Goal: Task Accomplishment & Management: Manage account settings

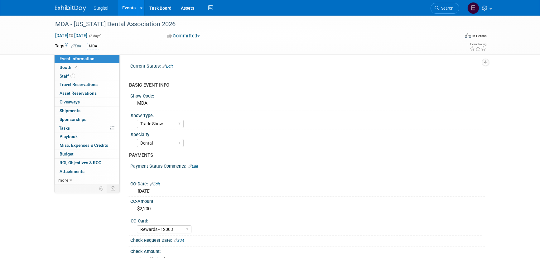
select select "Trade Show"
select select "Dental"
select select "Rewards - 12003"
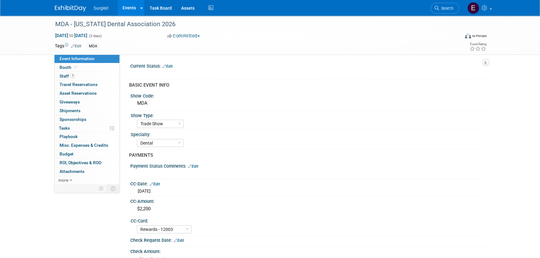
click at [129, 10] on link "Events" at bounding box center [128, 8] width 23 height 16
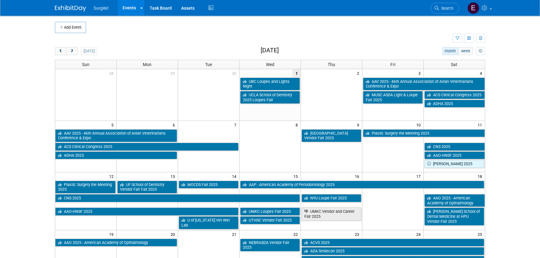
drag, startPoint x: 388, startPoint y: 118, endPoint x: 389, endPoint y: 143, distance: 24.7
click at [389, 143] on div "28 29 30 1 2 3 4 UBC Loupes and Lights Night AAV 2025 - 46th Annual Association…" at bounding box center [269, 226] width 429 height 315
click at [444, 9] on span "Search" at bounding box center [446, 8] width 14 height 5
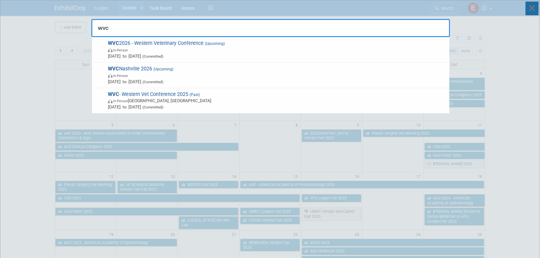
click at [533, 8] on icon at bounding box center [531, 9] width 13 height 14
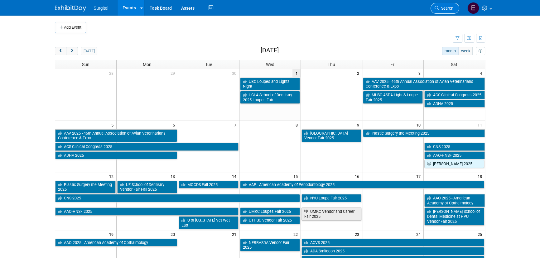
click at [443, 3] on link "Search" at bounding box center [444, 8] width 29 height 11
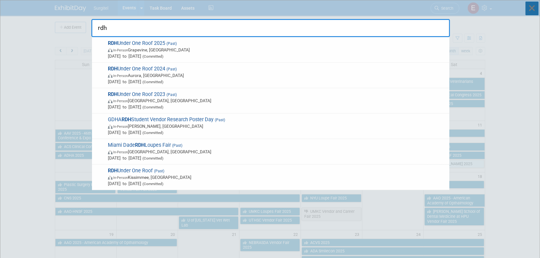
type input "rdh"
click at [527, 7] on icon at bounding box center [531, 9] width 13 height 14
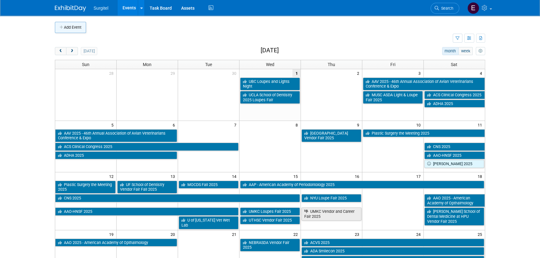
click at [73, 29] on button "Add Event" at bounding box center [70, 27] width 31 height 11
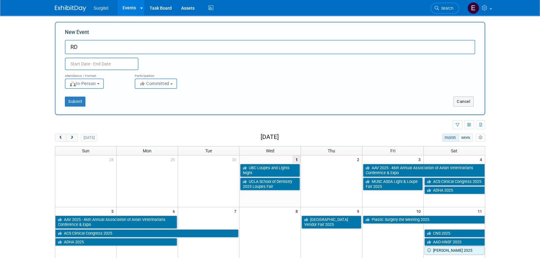
type input "R"
type input "r"
type input "RDH Under One Roof 2026"
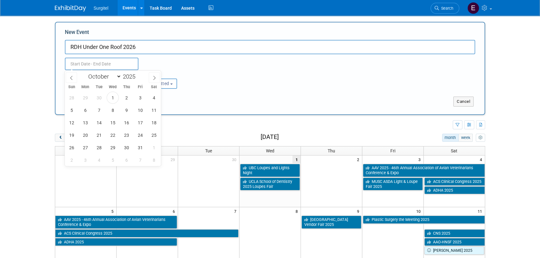
click at [124, 66] on input "text" at bounding box center [102, 64] width 74 height 12
click at [109, 73] on select "January February March April May June July August September October November De…" at bounding box center [103, 77] width 36 height 8
select select "6"
click at [85, 73] on select "January February March April May June July August September October November De…" at bounding box center [103, 77] width 36 height 8
click at [138, 74] on span at bounding box center [138, 75] width 4 height 4
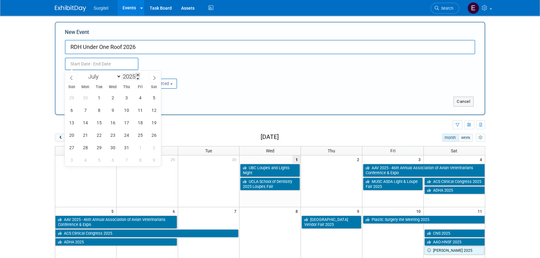
type input "2026"
click at [131, 121] on span "16" at bounding box center [126, 123] width 12 height 12
click at [155, 121] on span "18" at bounding box center [154, 123] width 12 height 12
type input "Jul 16, 2026 to Jul 18, 2026"
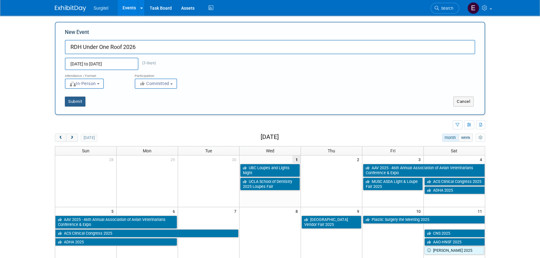
click at [74, 101] on button "Submit" at bounding box center [75, 102] width 21 height 10
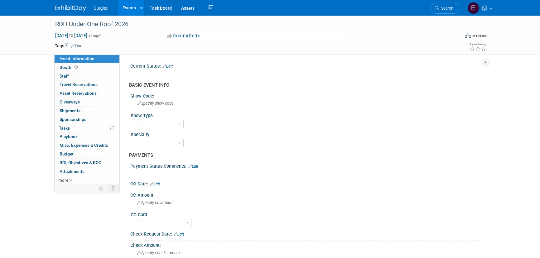
click at [319, 48] on td at bounding box center [247, 46] width 332 height 6
click at [80, 45] on link "Edit" at bounding box center [76, 46] width 10 height 4
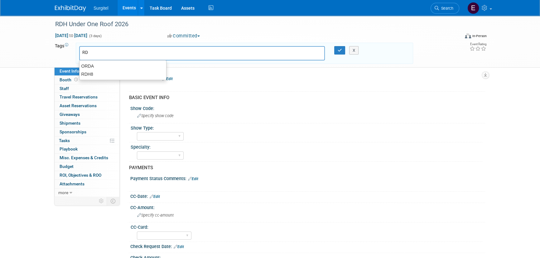
type input "RDH"
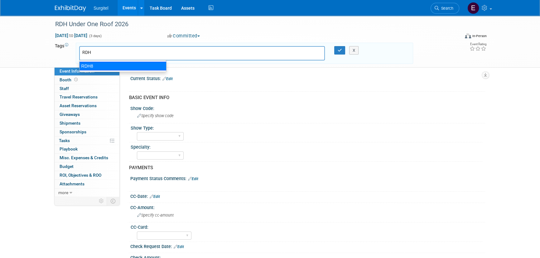
click at [92, 64] on div "RDH8" at bounding box center [122, 66] width 87 height 9
type input "RDH8"
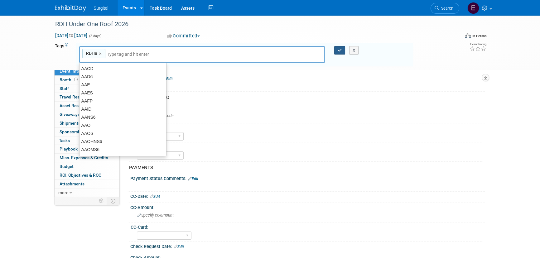
click at [341, 51] on icon "button" at bounding box center [339, 50] width 4 height 4
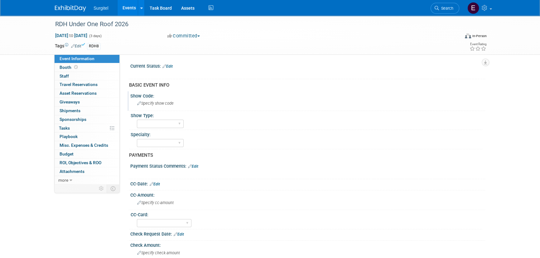
click at [144, 104] on span "Specify show code" at bounding box center [155, 103] width 36 height 5
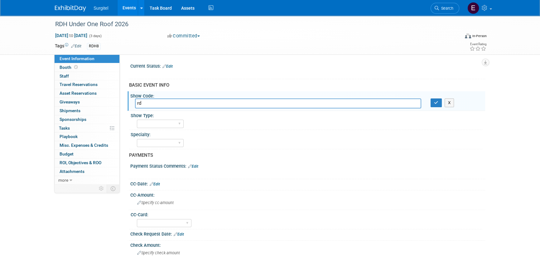
type input "r"
type input "RDH8"
click at [439, 103] on button "button" at bounding box center [435, 102] width 11 height 9
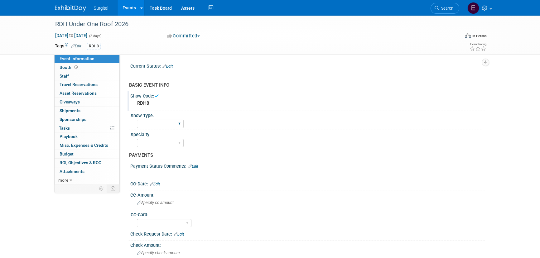
click at [154, 128] on div "School Show Trade Show Wet Lab CE Course Lunch and Learn" at bounding box center [160, 124] width 47 height 12
click at [154, 125] on select "School Show Trade Show Wet Lab CE Course Lunch and Learn" at bounding box center [160, 124] width 47 height 8
select select "Trade Show"
click at [137, 120] on select "School Show Trade Show Wet Lab CE Course Lunch and Learn" at bounding box center [160, 124] width 47 height 8
click at [158, 143] on select "Dental Hygiene Medical Veterinarian Other" at bounding box center [160, 143] width 47 height 8
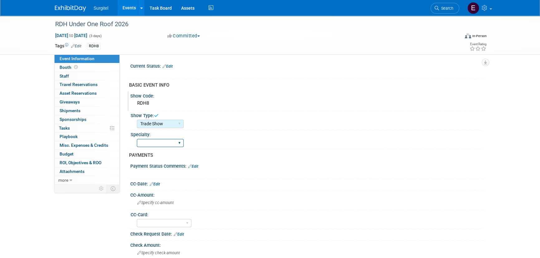
select select "Hygiene"
click at [137, 139] on select "Dental Hygiene Medical Veterinarian Other" at bounding box center [160, 143] width 47 height 8
click at [159, 182] on link "Edit" at bounding box center [155, 184] width 10 height 4
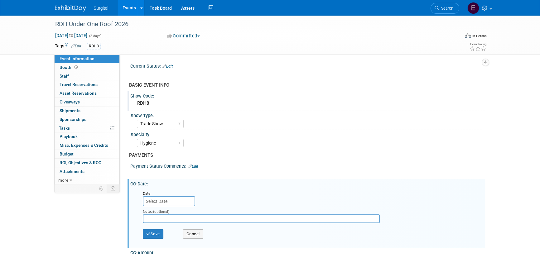
click at [162, 203] on input "text" at bounding box center [169, 201] width 52 height 10
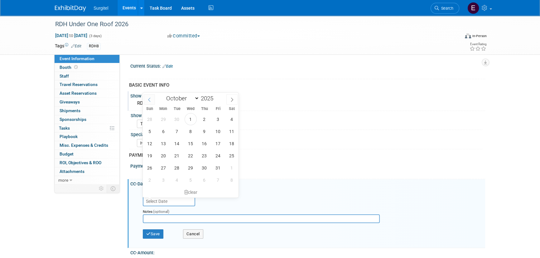
click at [153, 103] on span at bounding box center [149, 99] width 11 height 11
select select "8"
click at [176, 165] on span "30" at bounding box center [177, 168] width 12 height 12
type input "Sep 30, 2025"
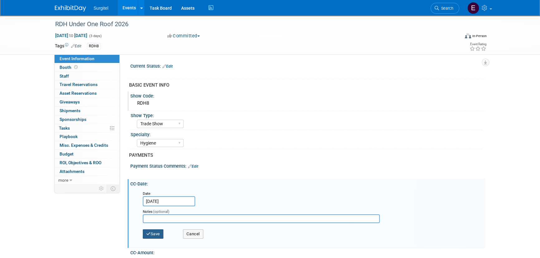
click at [158, 235] on button "Save" at bounding box center [153, 233] width 21 height 9
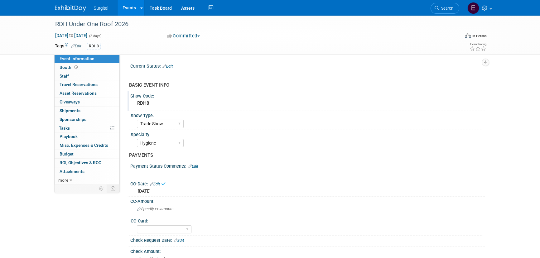
click at [198, 164] on link "Edit" at bounding box center [193, 166] width 10 height 4
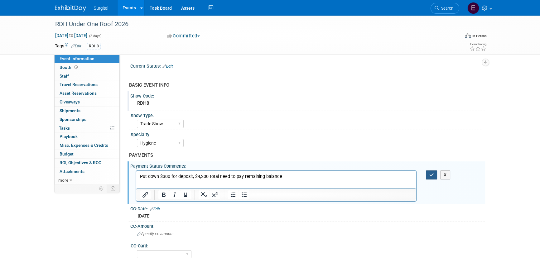
click at [427, 173] on button "button" at bounding box center [432, 174] width 12 height 9
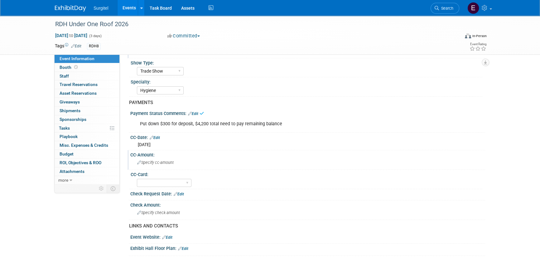
scroll to position [56, 0]
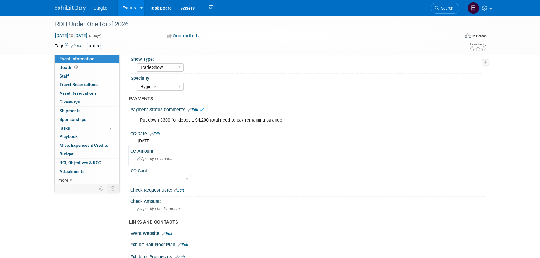
click at [160, 160] on span "Specify cc-amount" at bounding box center [155, 158] width 36 height 5
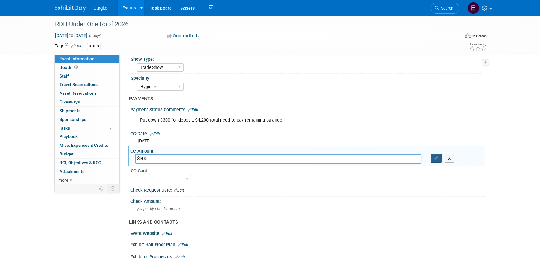
type input "$300"
click at [438, 159] on icon "button" at bounding box center [436, 158] width 4 height 4
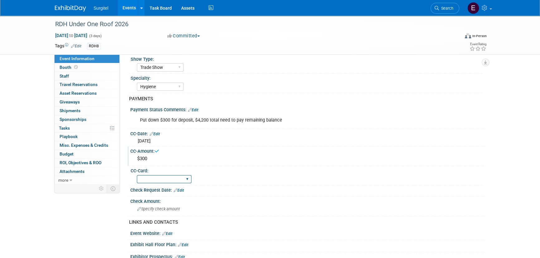
click at [167, 181] on select "Rewards - 12003 SkyMiles - 93008 Visa - 1925 Business Cash - 7359" at bounding box center [164, 179] width 55 height 8
select select "Rewards - 12003"
click at [137, 175] on select "Rewards - 12003 SkyMiles - 93008 Visa - 1925 Business Cash - 7359" at bounding box center [164, 179] width 55 height 8
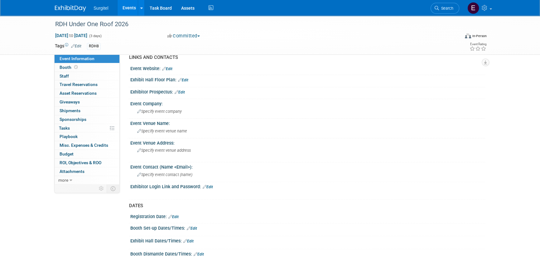
scroll to position [227, 0]
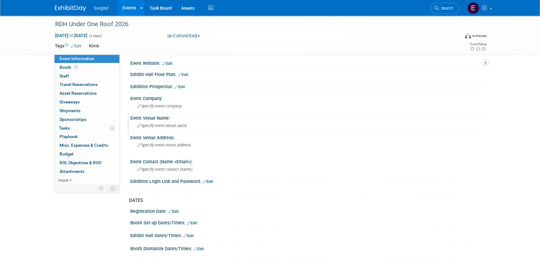
click at [150, 126] on span "Specify event venue name" at bounding box center [162, 125] width 50 height 5
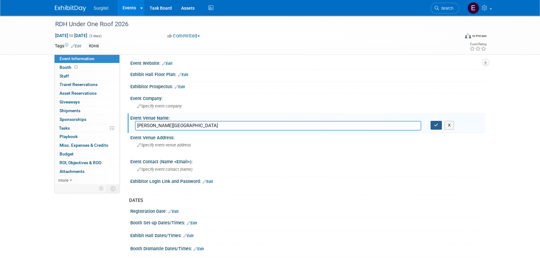
type input "Gaylord National Resort & Convention Center"
click at [438, 123] on icon "button" at bounding box center [436, 125] width 4 height 4
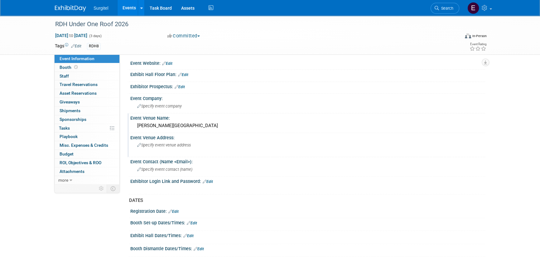
click at [170, 150] on div "Specify event venue address" at bounding box center [204, 147] width 138 height 14
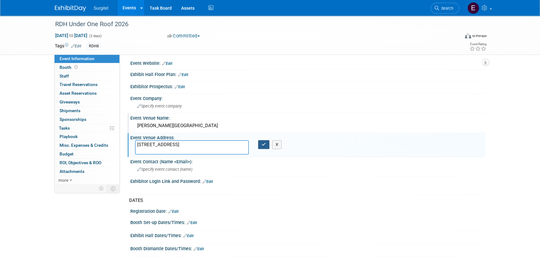
type textarea "201 Waterfront St, Oxon Hill, MD 20745"
click at [267, 142] on button "button" at bounding box center [263, 144] width 11 height 9
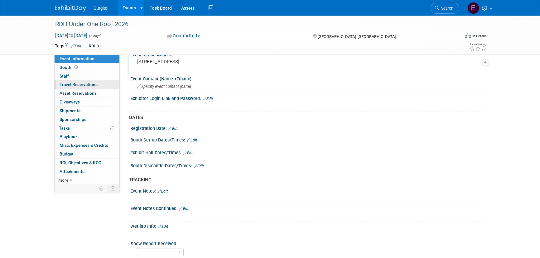
scroll to position [299, 0]
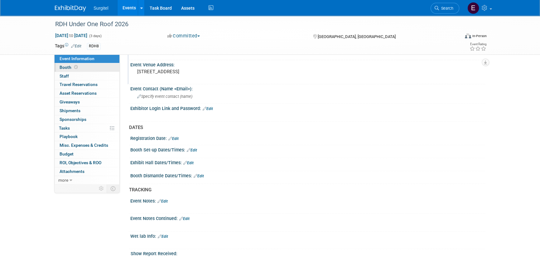
click at [80, 67] on link "Booth" at bounding box center [87, 67] width 65 height 8
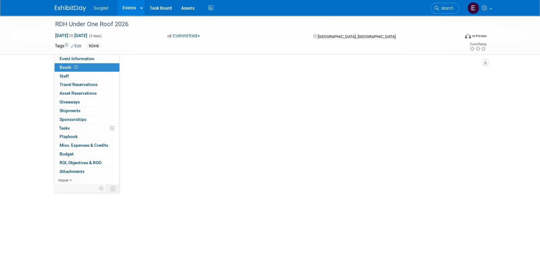
scroll to position [0, 0]
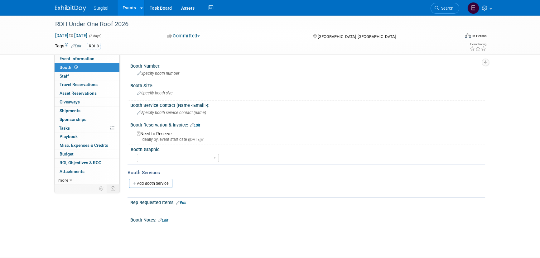
click at [199, 124] on link "Edit" at bounding box center [195, 125] width 10 height 4
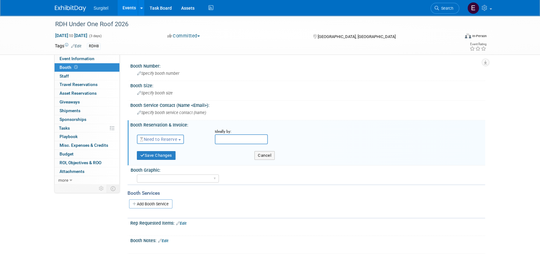
click at [175, 139] on span "Need to Reserve" at bounding box center [158, 139] width 37 height 5
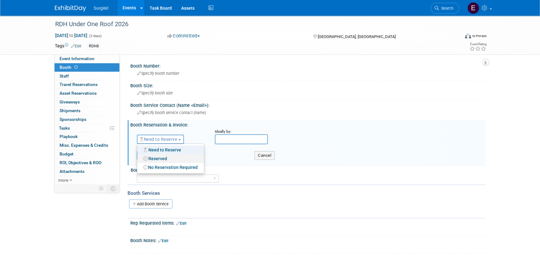
click at [169, 156] on link "Reserved" at bounding box center [170, 158] width 67 height 9
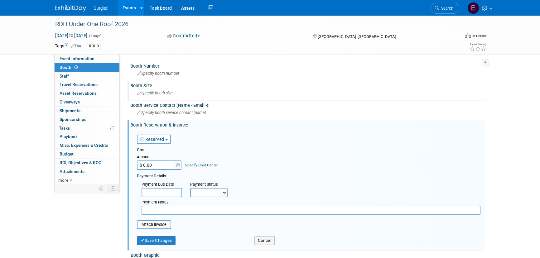
click at [159, 95] on div "Specify booth size" at bounding box center [307, 93] width 345 height 10
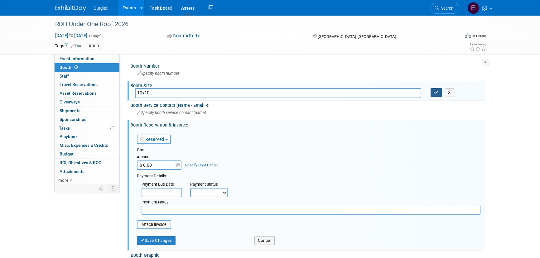
type input "10x10"
click at [435, 96] on button "button" at bounding box center [435, 92] width 11 height 9
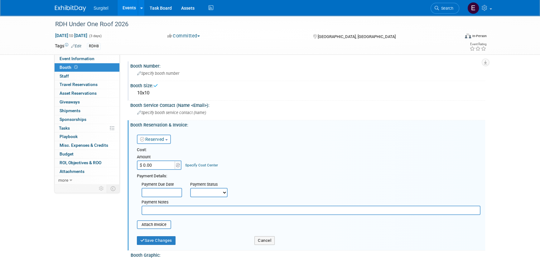
click at [167, 73] on span "Specify booth number" at bounding box center [158, 73] width 42 height 5
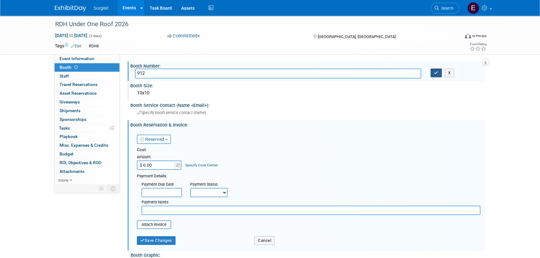
type input "912"
click at [440, 72] on button "button" at bounding box center [435, 73] width 11 height 9
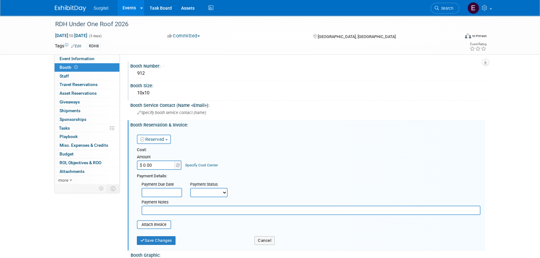
click at [439, 73] on div "912" at bounding box center [307, 74] width 345 height 10
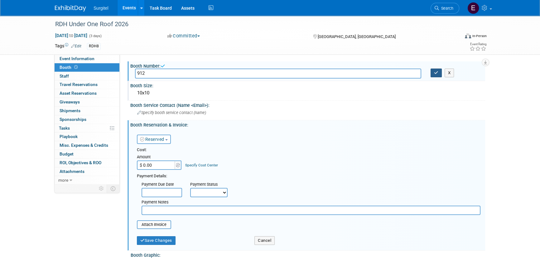
click at [438, 76] on button "button" at bounding box center [435, 73] width 11 height 9
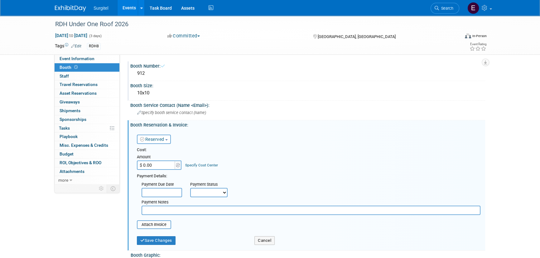
click at [160, 167] on input "$ 0.00" at bounding box center [156, 164] width 39 height 9
type input "$ 4,200.00"
click at [210, 194] on select "Not Paid Yet Partially Paid Paid in Full" at bounding box center [208, 192] width 37 height 9
select select "2"
click at [190, 188] on select "Not Paid Yet Partially Paid Paid in Full" at bounding box center [208, 192] width 37 height 9
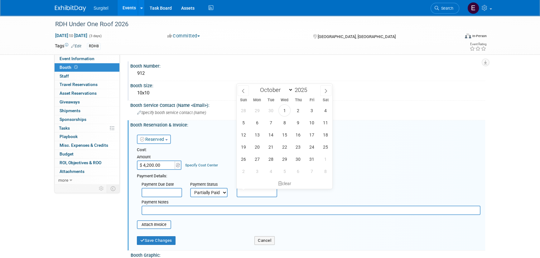
click at [261, 190] on input "text" at bounding box center [257, 192] width 41 height 9
click at [302, 160] on span "30" at bounding box center [298, 159] width 12 height 12
type input "Oct 30, 2025"
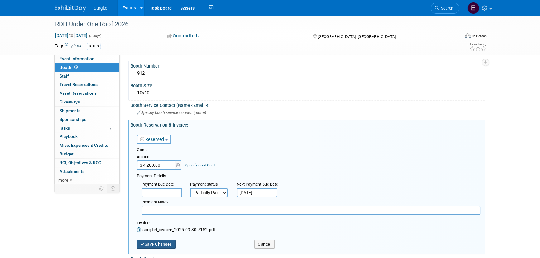
click at [159, 244] on button "Save Changes" at bounding box center [156, 244] width 39 height 9
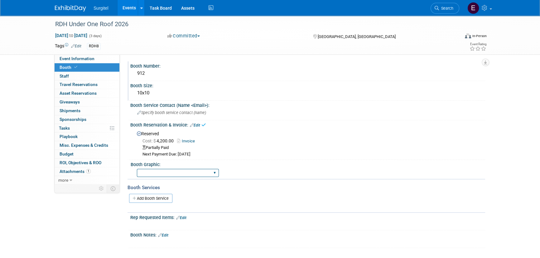
click at [159, 170] on select "Big Island Booth 10x20 Backlit 8' Fabric Popup 10' Light Box 2' Fabric Banner N…" at bounding box center [178, 173] width 82 height 8
select select "8' Fabric Popup"
click at [137, 169] on select "Big Island Booth 10x20 Backlit 8' Fabric Popup 10' Light Box 2' Fabric Banner N…" at bounding box center [178, 173] width 82 height 8
click at [81, 76] on link "0 Staff 0" at bounding box center [87, 76] width 65 height 8
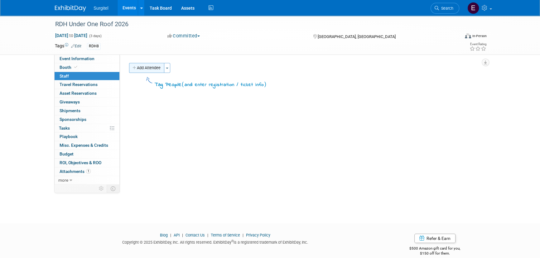
click at [146, 71] on button "Add Attendee" at bounding box center [146, 68] width 35 height 10
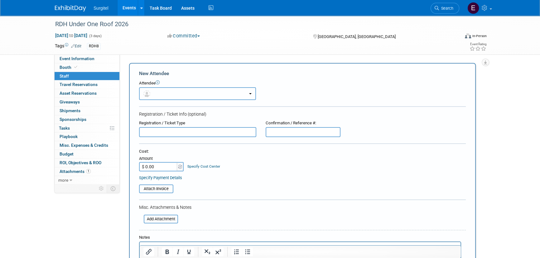
click at [166, 88] on button "button" at bounding box center [197, 93] width 117 height 13
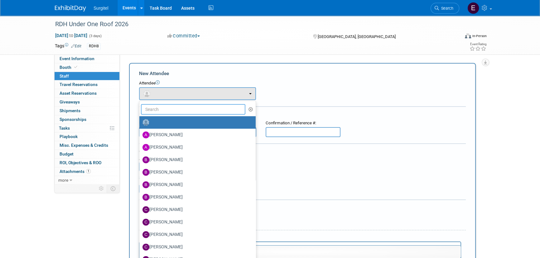
click at [180, 106] on input "text" at bounding box center [193, 109] width 104 height 11
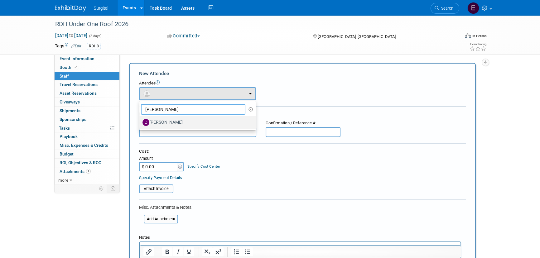
type input "Dan"
click at [199, 120] on label "[PERSON_NAME]" at bounding box center [195, 122] width 107 height 10
click at [140, 120] on input "[PERSON_NAME]" at bounding box center [138, 122] width 4 height 4
select select "635b9ec2-e091-4e52-b1b9-242d78a2de11"
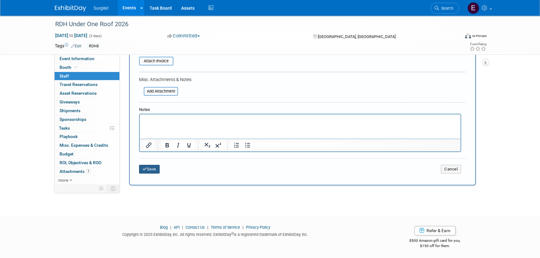
click at [150, 167] on button "Save" at bounding box center [149, 169] width 21 height 9
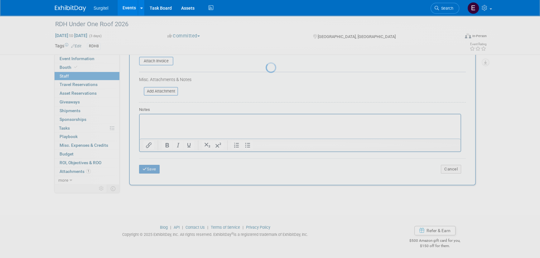
scroll to position [9, 0]
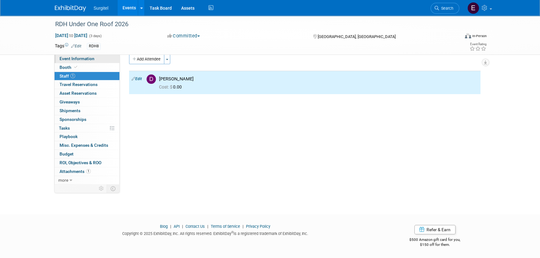
click at [93, 61] on link "Event Information" at bounding box center [87, 59] width 65 height 8
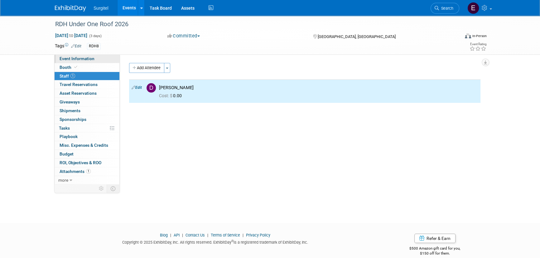
select select "Trade Show"
select select "Hygiene"
select select "Rewards - 12003"
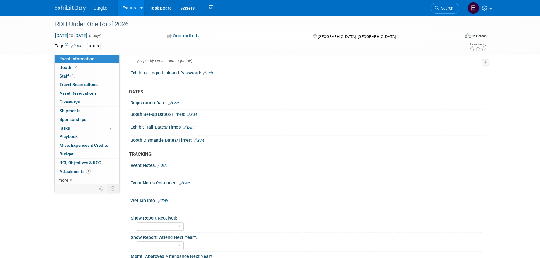
scroll to position [368, 0]
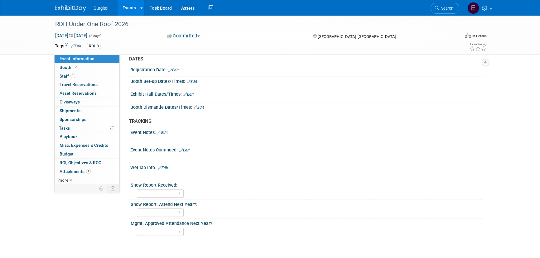
click at [126, 13] on link "Events" at bounding box center [128, 8] width 23 height 16
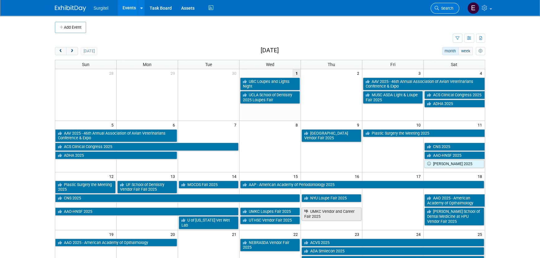
click at [439, 4] on link "Search" at bounding box center [444, 8] width 29 height 11
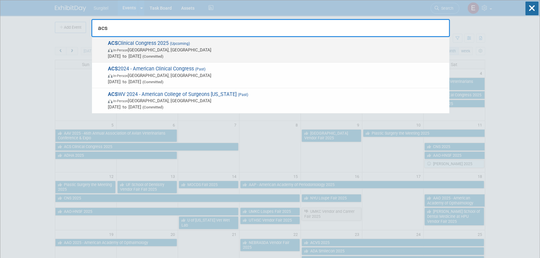
type input "acs"
click at [205, 43] on span "ACS Clinical Congress 2025 (Upcoming) In-Person Chicago, IL Oct 4, 2025 to Oct …" at bounding box center [276, 49] width 340 height 19
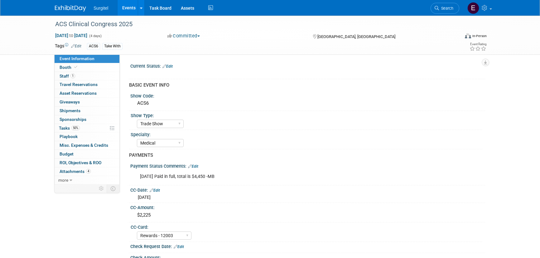
select select "Trade Show"
select select "Medical"
select select "Rewards - 12003"
select select "No"
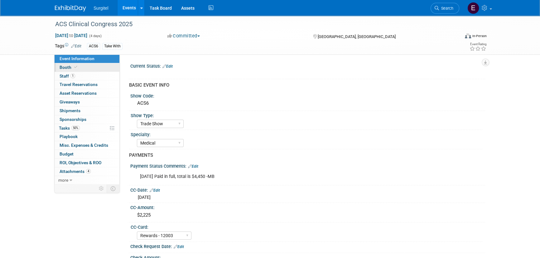
click at [79, 69] on link "Booth" at bounding box center [87, 67] width 65 height 8
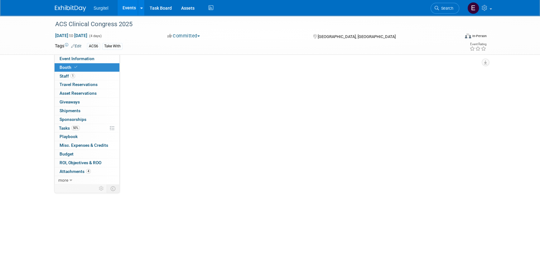
select select "8' Fabric Popup"
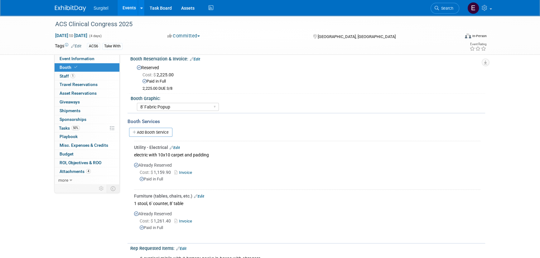
scroll to position [141, 0]
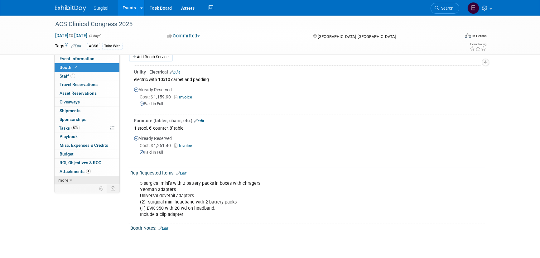
click at [72, 179] on link "more" at bounding box center [87, 180] width 65 height 8
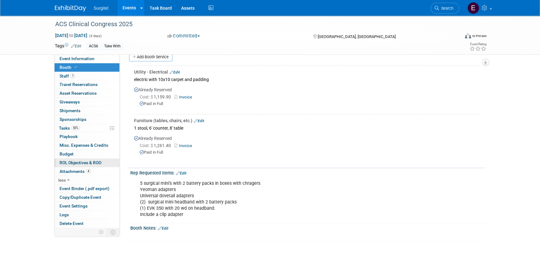
click at [71, 163] on span "ROI, Objectives & ROO 0" at bounding box center [81, 162] width 42 height 5
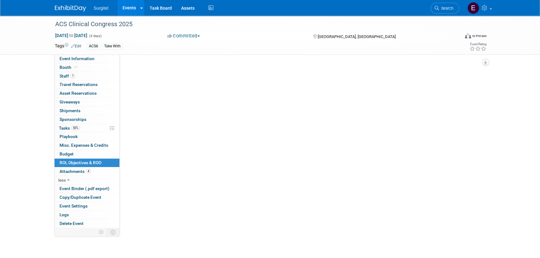
scroll to position [0, 0]
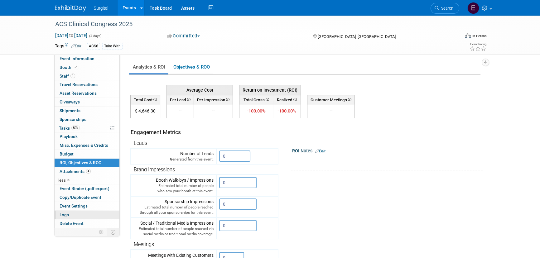
click at [84, 215] on link "Logs" at bounding box center [87, 215] width 65 height 8
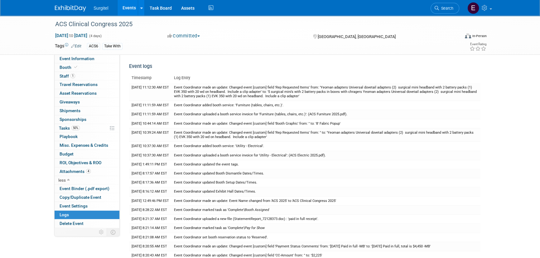
click at [125, 3] on link "Events" at bounding box center [128, 8] width 23 height 16
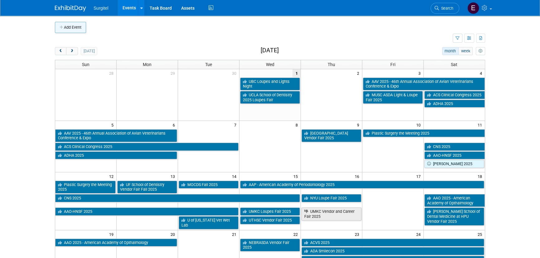
click at [72, 32] on button "Add Event" at bounding box center [70, 27] width 31 height 11
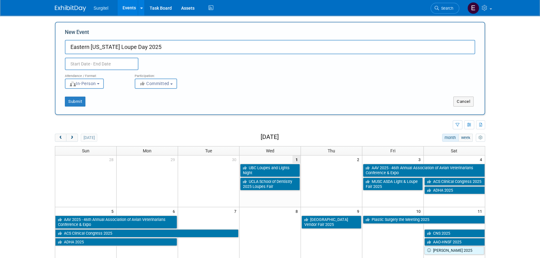
type input "Eastern [US_STATE] Loupe Day 2025"
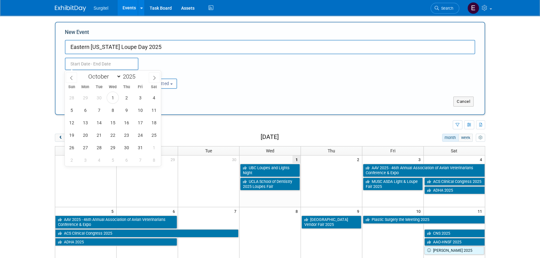
click at [88, 62] on input "text" at bounding box center [102, 64] width 74 height 12
click at [117, 73] on select "January February March April May June July August September October November De…" at bounding box center [103, 77] width 36 height 8
select select "11"
click at [85, 73] on select "January February March April May June July August September October November De…" at bounding box center [103, 77] width 36 height 8
click at [140, 93] on span "5" at bounding box center [140, 98] width 12 height 12
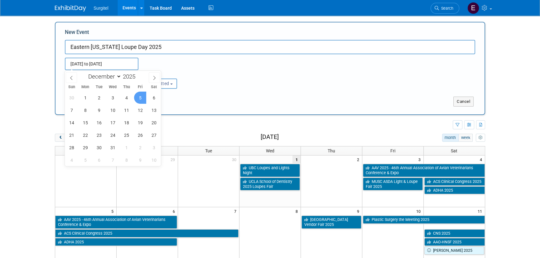
click at [140, 93] on span "5" at bounding box center [140, 98] width 12 height 12
type input "[DATE] to [DATE]"
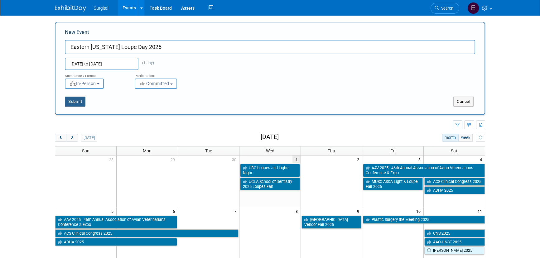
click at [79, 99] on button "Submit" at bounding box center [75, 102] width 21 height 10
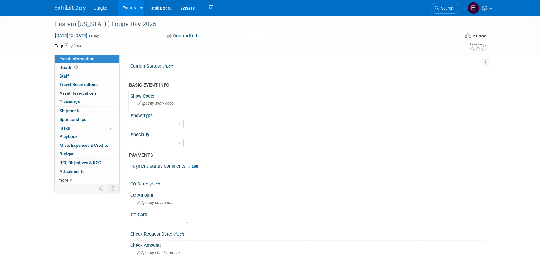
drag, startPoint x: 152, startPoint y: 111, endPoint x: 152, endPoint y: 107, distance: 4.4
click at [152, 106] on div "Specify show code" at bounding box center [307, 103] width 345 height 10
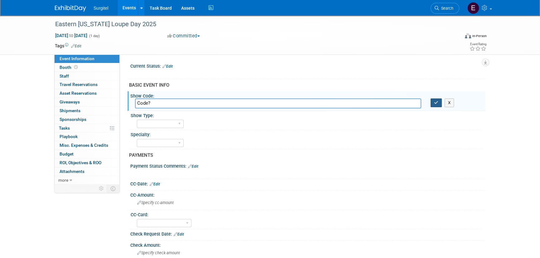
type input "Code?"
click at [438, 103] on icon "button" at bounding box center [436, 103] width 4 height 4
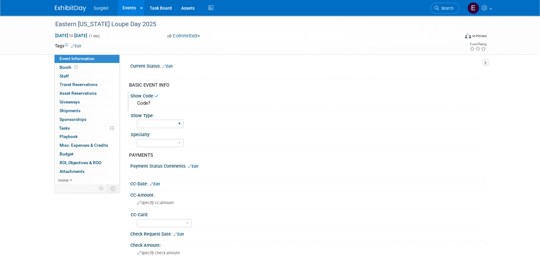
click at [179, 128] on div "School Show Trade Show Wet Lab CE Course Lunch and Learn" at bounding box center [160, 124] width 47 height 12
click at [175, 125] on select "School Show Trade Show Wet Lab CE Course Lunch and Learn" at bounding box center [160, 124] width 47 height 8
select select "School Show"
click at [137, 120] on select "School Show Trade Show Wet Lab CE Course Lunch and Learn" at bounding box center [160, 124] width 47 height 8
click at [163, 146] on select "Dental Hygiene Medical Veterinarian Other" at bounding box center [160, 143] width 47 height 8
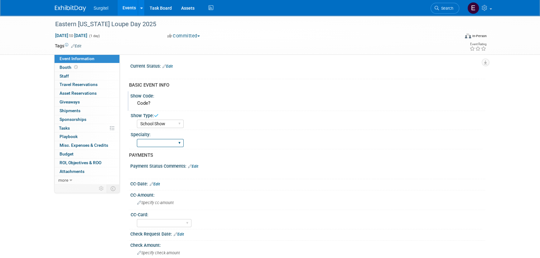
select select "Dental"
click at [137, 139] on select "Dental Hygiene Medical Veterinarian Other" at bounding box center [160, 143] width 47 height 8
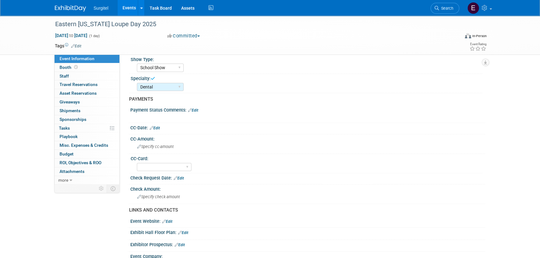
scroll to position [56, 0]
click at [158, 126] on link "Edit" at bounding box center [155, 128] width 10 height 4
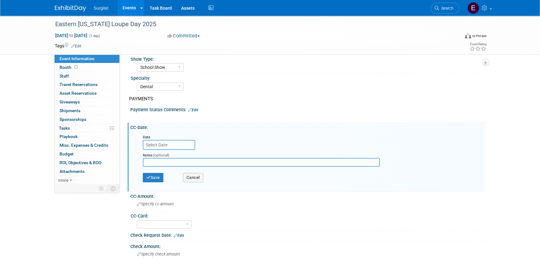
click at [175, 146] on input "text" at bounding box center [169, 145] width 52 height 10
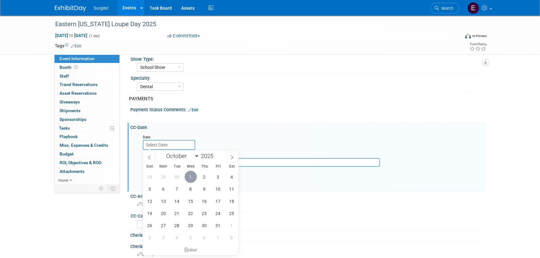
click at [193, 181] on span "1" at bounding box center [190, 177] width 12 height 12
type input "Oct 1, 2025"
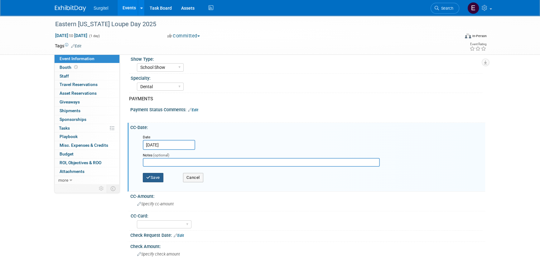
click at [152, 174] on button "Save" at bounding box center [153, 177] width 21 height 9
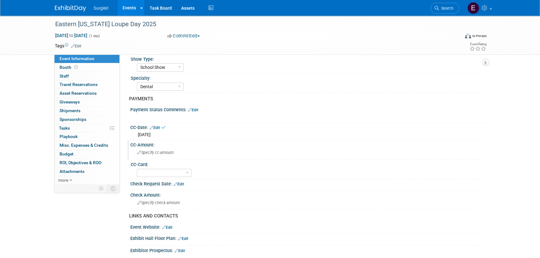
click at [152, 153] on span "Specify cc-amount" at bounding box center [155, 152] width 36 height 5
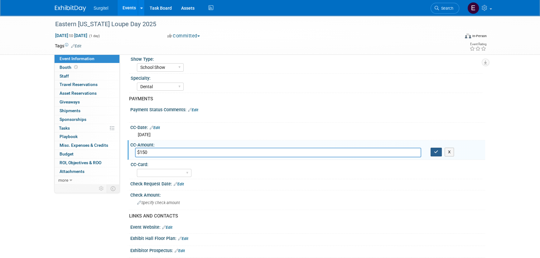
type input "$150"
click at [439, 155] on button "button" at bounding box center [435, 152] width 11 height 9
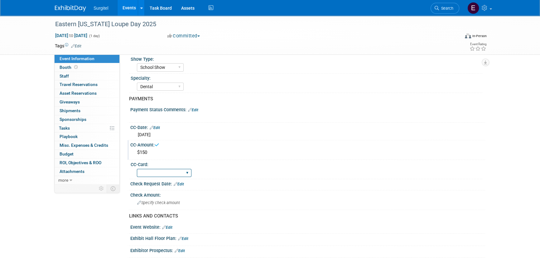
click at [180, 173] on select "Rewards - 12003 SkyMiles - 93008 Visa - 1925 Business Cash - 7359" at bounding box center [164, 173] width 55 height 8
select select "Rewards - 12003"
click at [137, 169] on select "Rewards - 12003 SkyMiles - 93008 Visa - 1925 Business Cash - 7359" at bounding box center [164, 173] width 55 height 8
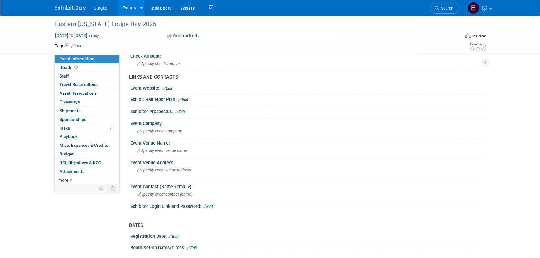
scroll to position [198, 0]
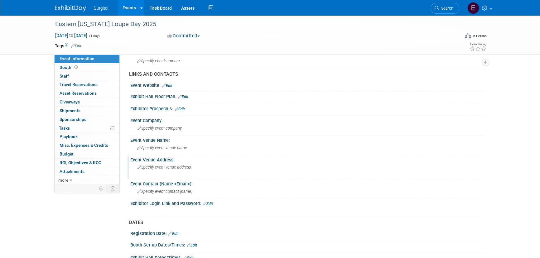
click at [153, 170] on div "Specify event venue address" at bounding box center [204, 169] width 138 height 14
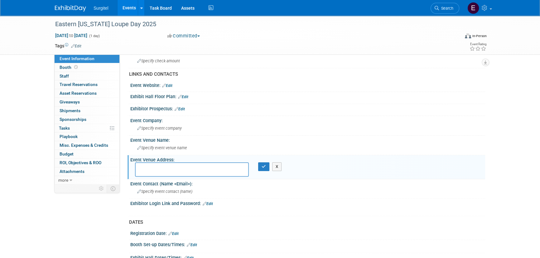
click at [193, 162] on textarea at bounding box center [192, 169] width 114 height 14
paste textarea "412 E Spokane Falls Blvd, Spokane WA 99202"
type textarea "412 E Spokane Falls Blvd, Spokane WA 99202"
click at [262, 166] on icon "button" at bounding box center [263, 167] width 4 height 4
click at [179, 146] on span "Specify event venue name" at bounding box center [162, 148] width 50 height 5
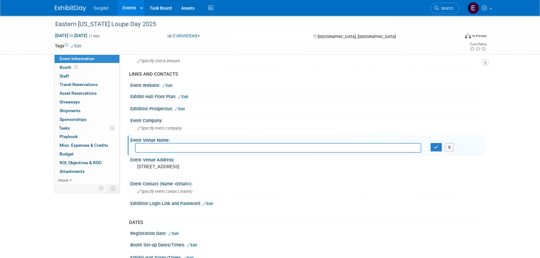
click at [149, 148] on input "text" at bounding box center [278, 148] width 286 height 10
click at [197, 146] on input "Spokane Center" at bounding box center [278, 148] width 286 height 10
type input "Spokane Center for Clinical Research and Simulation SCRS Court"
click at [432, 146] on button "button" at bounding box center [435, 147] width 11 height 9
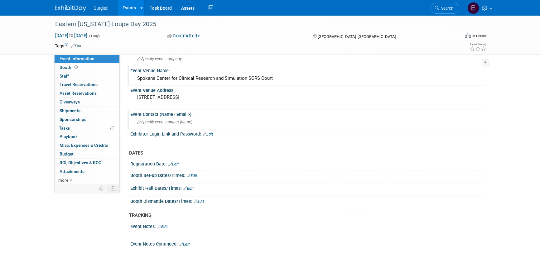
scroll to position [312, 0]
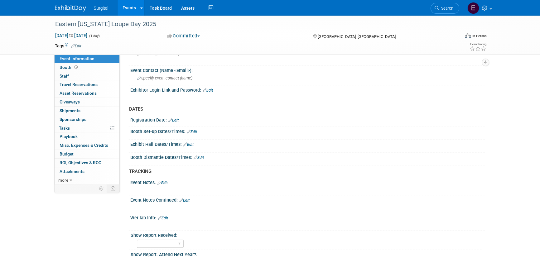
click at [192, 142] on link "Edit" at bounding box center [188, 144] width 10 height 4
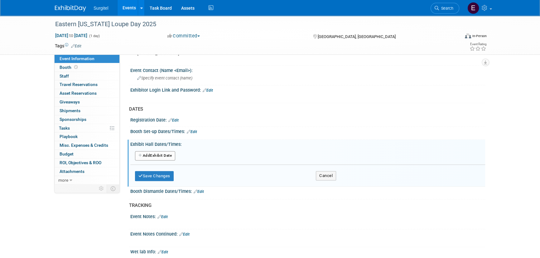
drag, startPoint x: 166, startPoint y: 155, endPoint x: 160, endPoint y: 153, distance: 6.7
click at [166, 155] on button "Add Another Exhibit Date" at bounding box center [155, 155] width 40 height 9
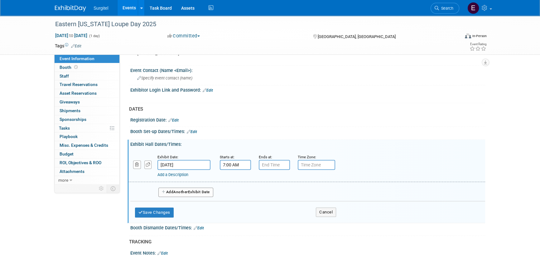
click at [231, 165] on input "7:00 AM" at bounding box center [235, 165] width 31 height 10
click at [230, 192] on span "07" at bounding box center [234, 193] width 12 height 11
click at [286, 213] on td "11" at bounding box center [291, 213] width 20 height 17
type input "11:00 AM"
click at [294, 218] on span at bounding box center [280, 221] width 42 height 11
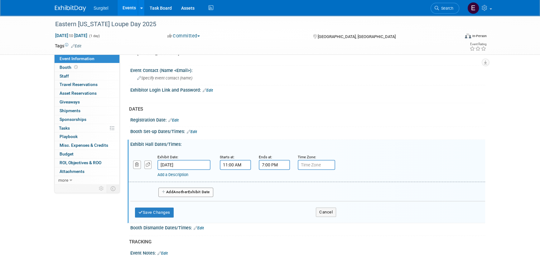
click at [270, 161] on input "7:00 PM" at bounding box center [274, 165] width 31 height 10
click at [276, 196] on span "07" at bounding box center [273, 193] width 12 height 11
click at [290, 198] on td "05" at bounding box center [290, 197] width 20 height 17
type input "5:00 PM"
drag, startPoint x: 324, startPoint y: 221, endPoint x: 311, endPoint y: 219, distance: 13.3
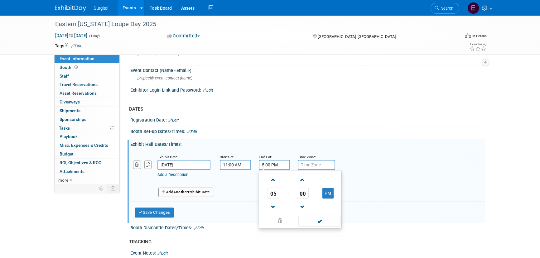
click at [325, 221] on span at bounding box center [319, 221] width 42 height 11
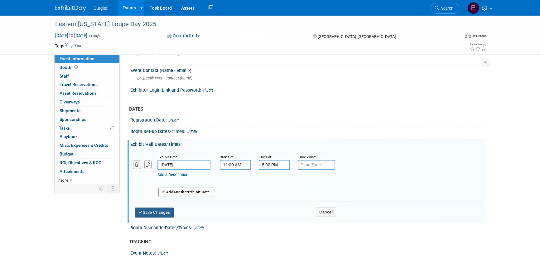
click at [150, 208] on button "Save Changes" at bounding box center [154, 213] width 39 height 10
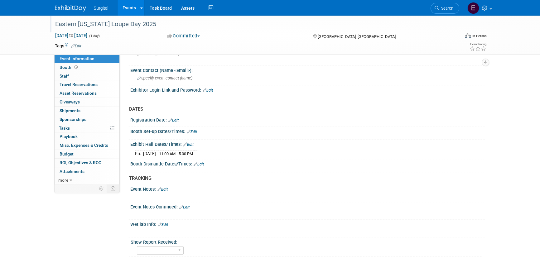
click at [134, 22] on div "Eastern Washington Loupe Day 2025" at bounding box center [251, 24] width 397 height 11
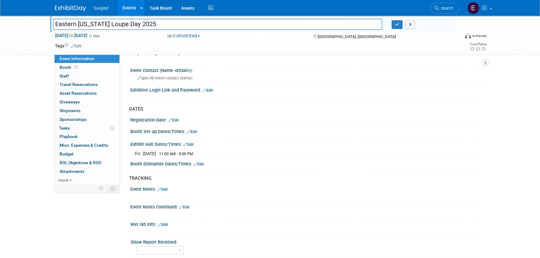
click at [112, 25] on input "Eastern Washington Loupe Day 2025" at bounding box center [217, 24] width 329 height 11
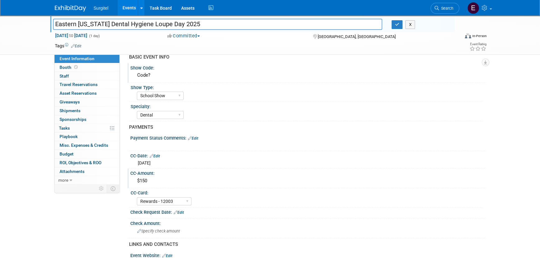
scroll to position [0, 0]
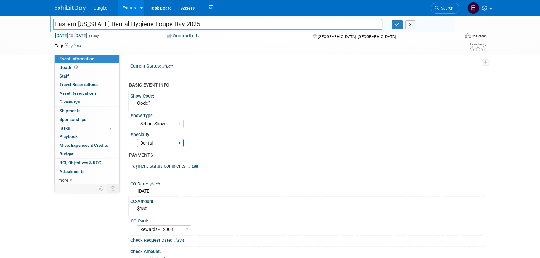
type input "Eastern [US_STATE] Dental Hygiene Loupe Day 2025"
click at [164, 142] on select "Dental Hygiene Medical Veterinarian Other" at bounding box center [160, 143] width 47 height 8
select select "Hygiene"
click at [137, 139] on select "Dental Hygiene Medical Veterinarian Other" at bounding box center [160, 143] width 47 height 8
click at [398, 22] on icon "button" at bounding box center [397, 24] width 4 height 4
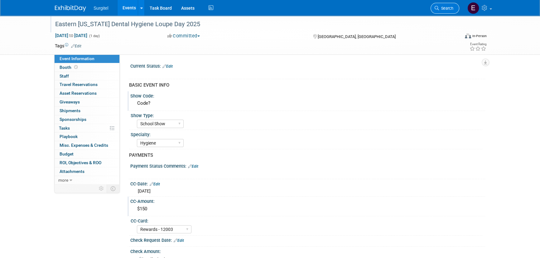
click at [447, 4] on link "Search" at bounding box center [444, 8] width 29 height 11
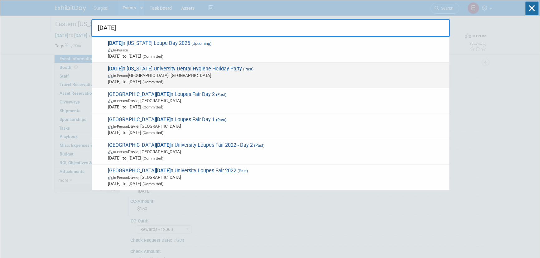
type input "easter"
click at [136, 80] on span "Dec 8, 2023 to Dec 8, 2023 (Committed)" at bounding box center [277, 82] width 338 height 6
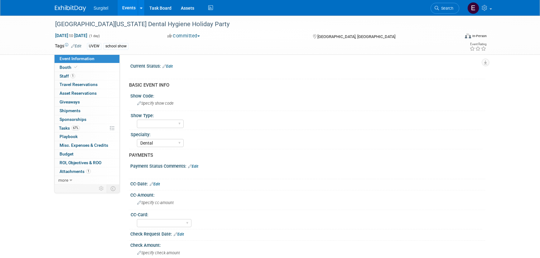
select select "Dental"
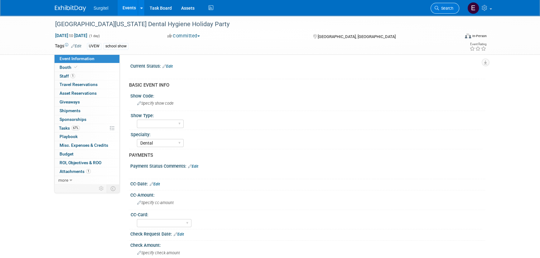
click at [451, 11] on link "Search" at bounding box center [444, 8] width 29 height 11
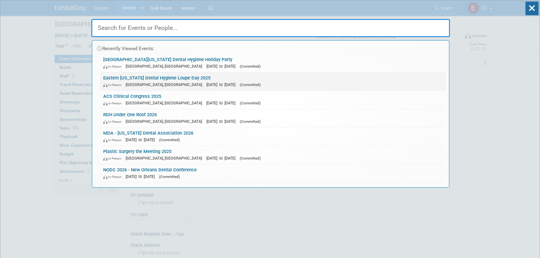
click at [195, 79] on link "Eastern [US_STATE] Dental Hygiene Loupe Day 2025 In-Person [GEOGRAPHIC_DATA], […" at bounding box center [273, 81] width 346 height 18
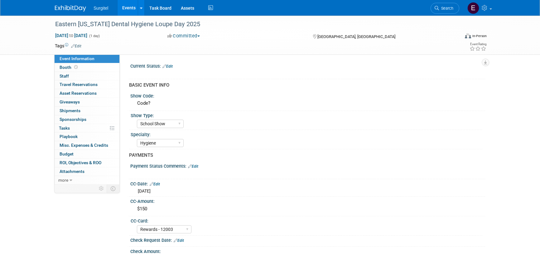
select select "School Show"
select select "Hygiene"
select select "Rewards - 12003"
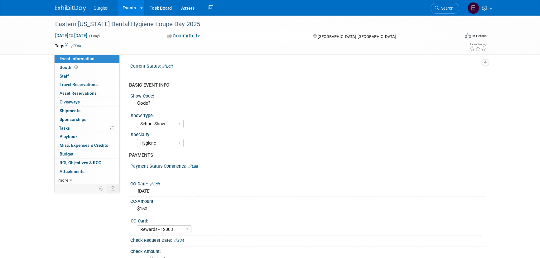
click at [81, 46] on link "Edit" at bounding box center [76, 46] width 10 height 4
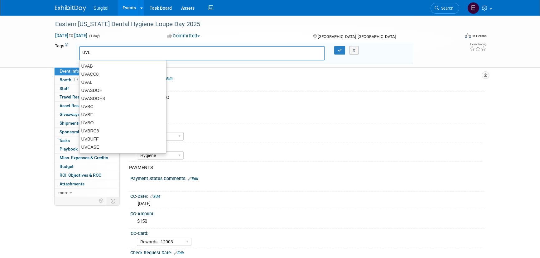
type input "UVEW"
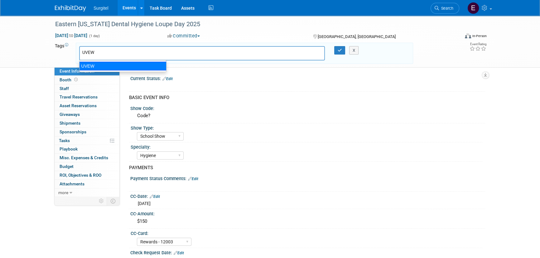
click at [100, 64] on div "UVEW" at bounding box center [122, 66] width 87 height 9
type input "UVEW"
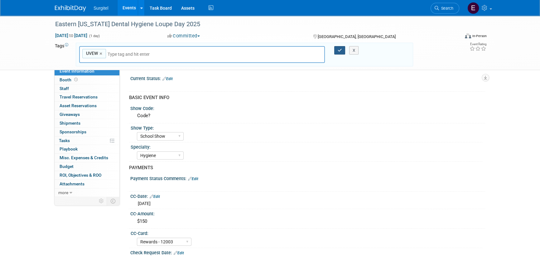
click at [341, 46] on button "button" at bounding box center [339, 50] width 11 height 9
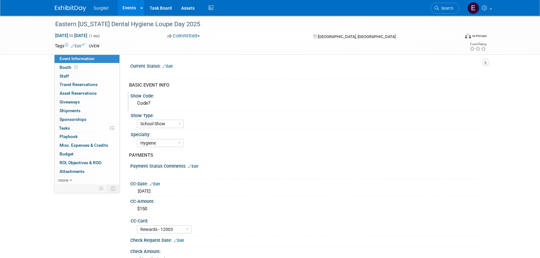
click at [159, 105] on div "Code?" at bounding box center [307, 103] width 345 height 10
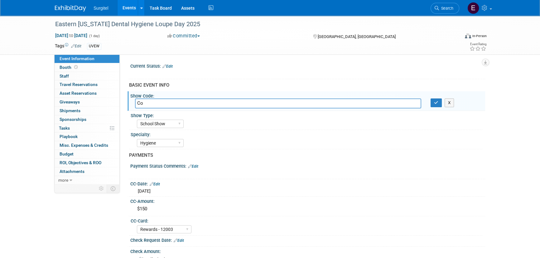
type input "C"
type input "UVEW"
click at [435, 99] on button "button" at bounding box center [435, 102] width 11 height 9
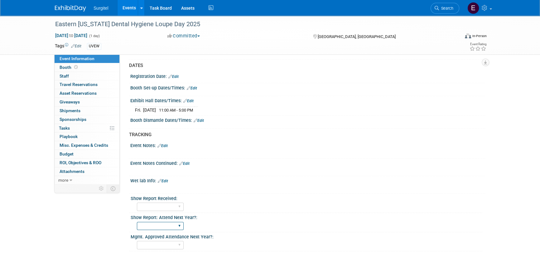
scroll to position [413, 0]
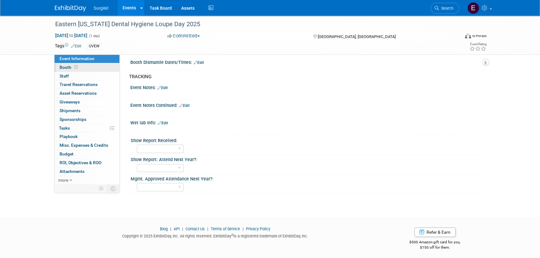
drag, startPoint x: 73, startPoint y: 69, endPoint x: 78, endPoint y: 68, distance: 5.3
click at [73, 69] on span at bounding box center [76, 67] width 6 height 5
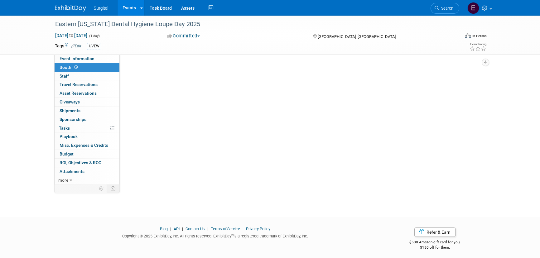
scroll to position [0, 0]
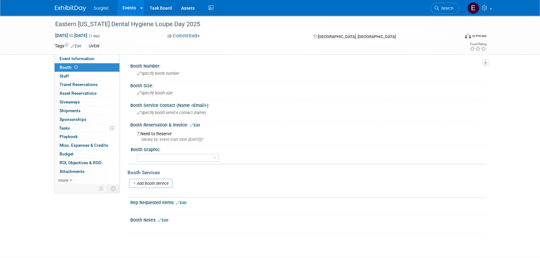
click at [198, 124] on link "Edit" at bounding box center [195, 125] width 10 height 4
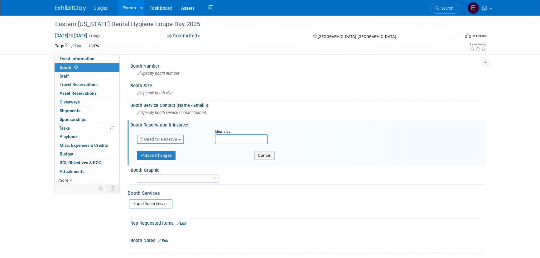
click at [164, 141] on button "Need to Reserve" at bounding box center [160, 139] width 47 height 9
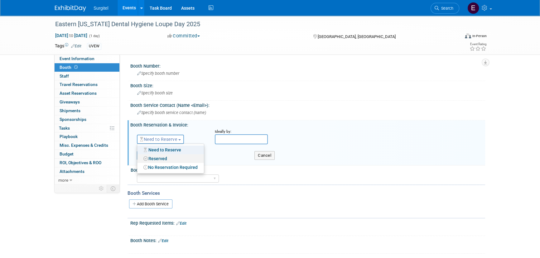
click at [159, 160] on link "Reserved" at bounding box center [170, 158] width 67 height 9
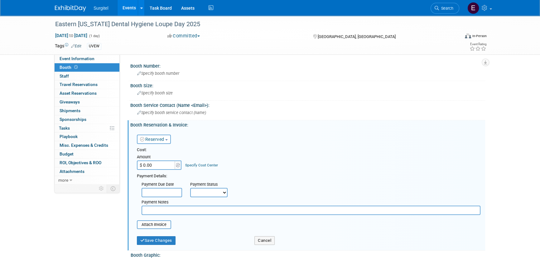
click at [159, 168] on input "$ 0.00" at bounding box center [156, 164] width 39 height 9
type input "$ 150.00"
click at [205, 193] on select "Not Paid Yet Partially Paid Paid in Full" at bounding box center [208, 192] width 37 height 9
select select "1"
click at [190, 188] on select "Not Paid Yet Partially Paid Paid in Full" at bounding box center [208, 192] width 37 height 9
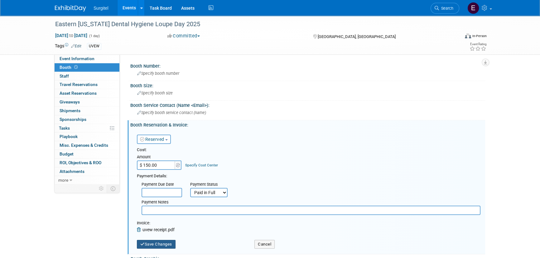
click at [172, 245] on button "Save Changes" at bounding box center [156, 244] width 39 height 9
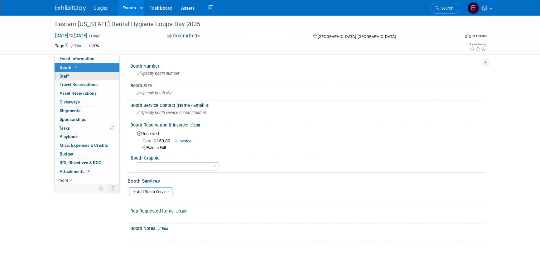
click at [95, 78] on link "0 Staff 0" at bounding box center [87, 76] width 65 height 8
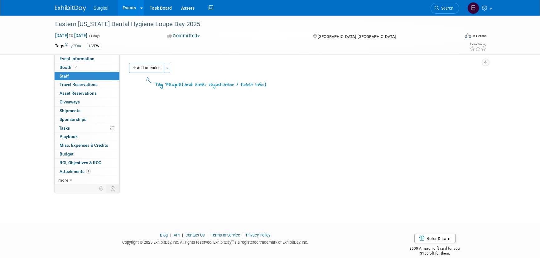
click at [146, 66] on button "Add Attendee" at bounding box center [146, 68] width 35 height 10
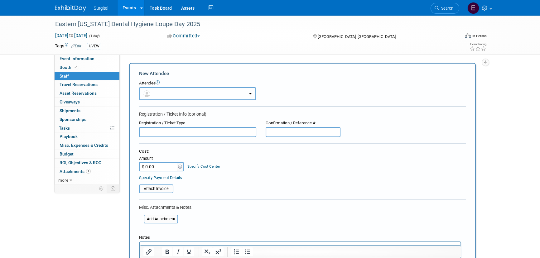
click at [164, 93] on button "button" at bounding box center [197, 93] width 117 height 13
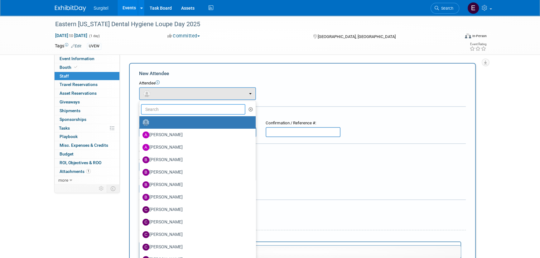
click at [183, 108] on input "text" at bounding box center [193, 109] width 104 height 11
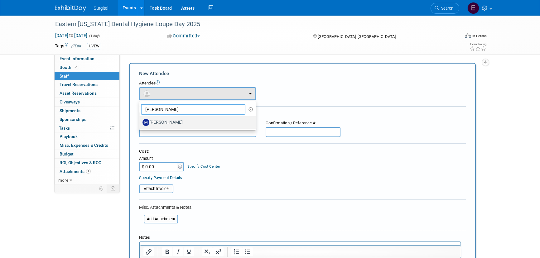
type input "Michelle"
click at [184, 118] on label "Michelle Zwingle" at bounding box center [195, 122] width 107 height 10
click at [140, 120] on input "Michelle Zwingle" at bounding box center [138, 122] width 4 height 4
select select "c7ef14b3-ce17-4a9c-b6d0-595880a824e3"
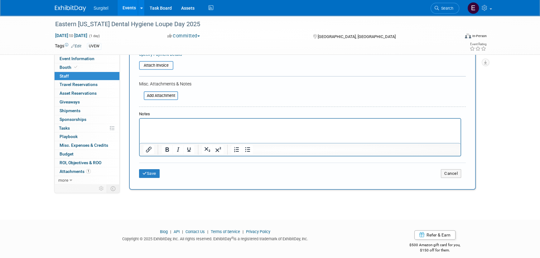
scroll to position [148, 0]
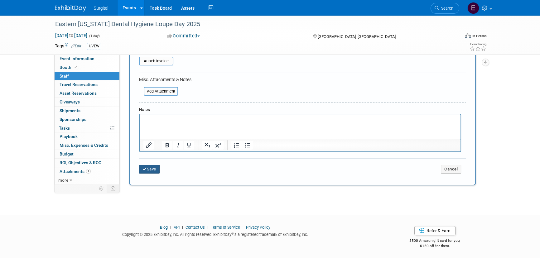
click at [145, 168] on icon "submit" at bounding box center [144, 169] width 4 height 4
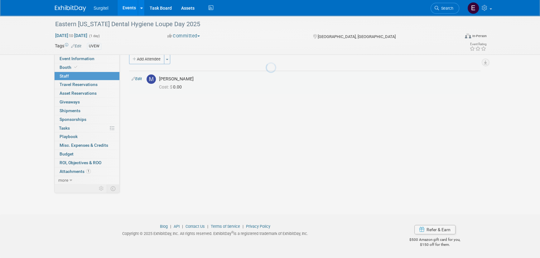
scroll to position [9, 0]
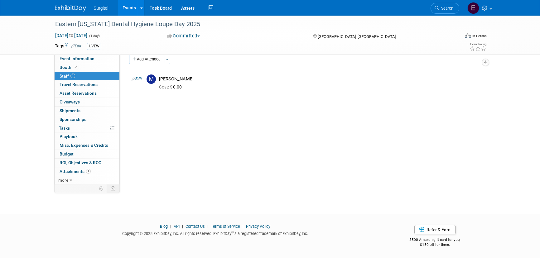
click at [128, 3] on link "Events" at bounding box center [128, 8] width 23 height 16
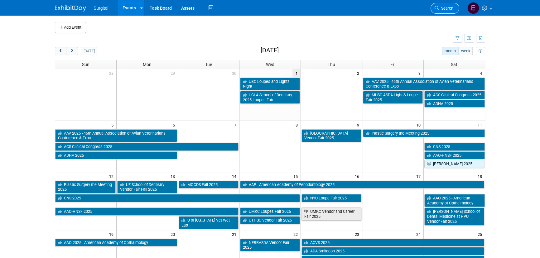
click at [446, 9] on span "Search" at bounding box center [446, 8] width 14 height 5
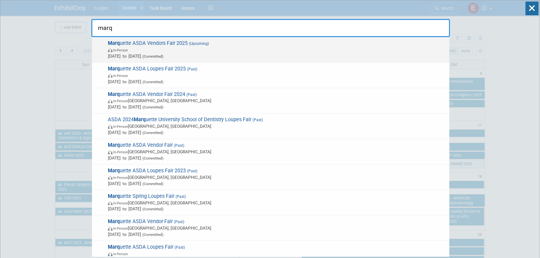
type input "marq"
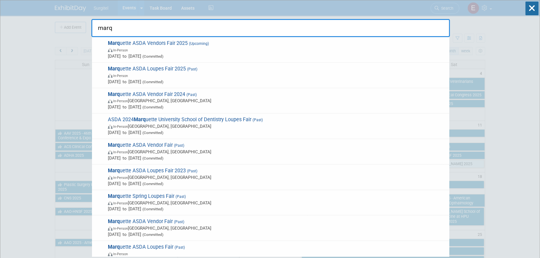
click at [127, 52] on span "In-Person" at bounding box center [277, 50] width 338 height 6
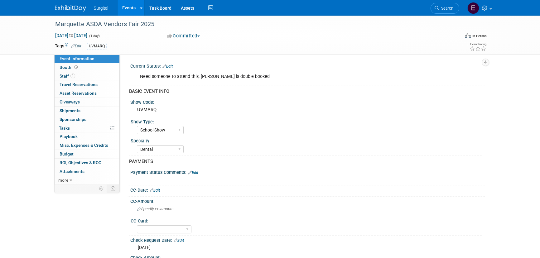
select select "School Show"
select select "Dental"
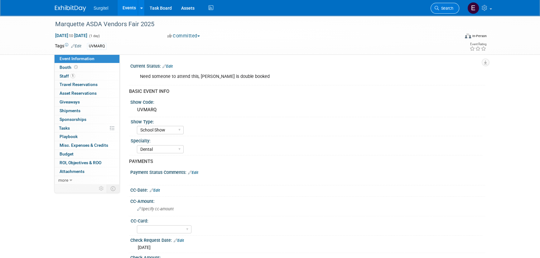
click at [438, 12] on link "Search" at bounding box center [444, 8] width 29 height 11
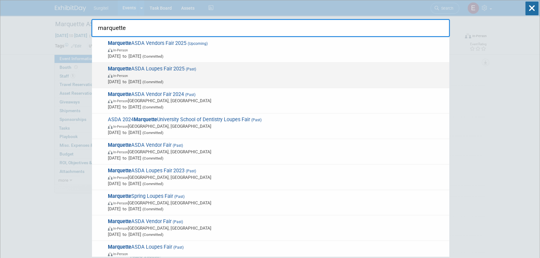
type input "marquette"
click at [115, 68] on strong "Marquette" at bounding box center [119, 69] width 23 height 6
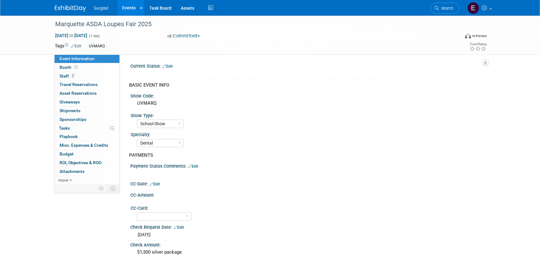
select select "School Show"
select select "Dental"
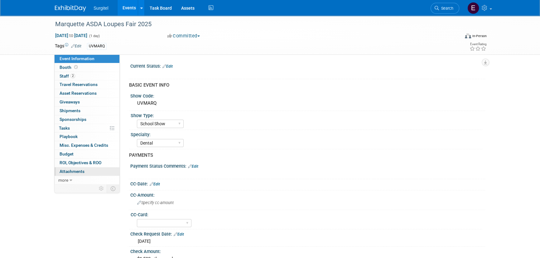
click at [86, 173] on link "0 Attachments 0" at bounding box center [87, 171] width 65 height 8
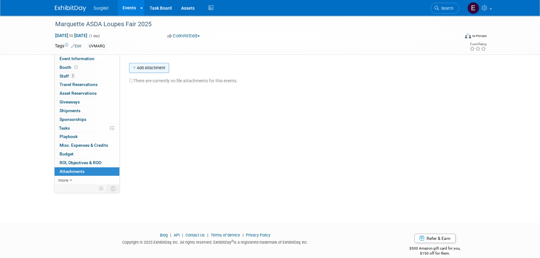
click at [149, 71] on button "Add Attachment" at bounding box center [149, 68] width 40 height 10
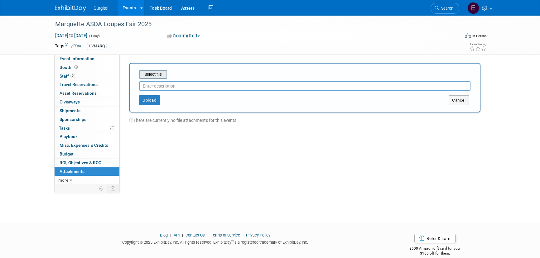
click at [152, 74] on input "file" at bounding box center [129, 74] width 74 height 7
type input "Show Report"
click at [146, 100] on button "Upload" at bounding box center [149, 98] width 21 height 10
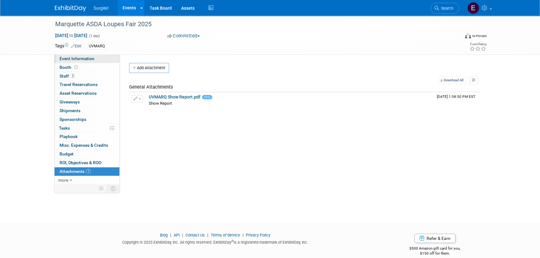
click at [71, 57] on span "Event Information" at bounding box center [77, 58] width 35 height 5
select select "School Show"
select select "Dental"
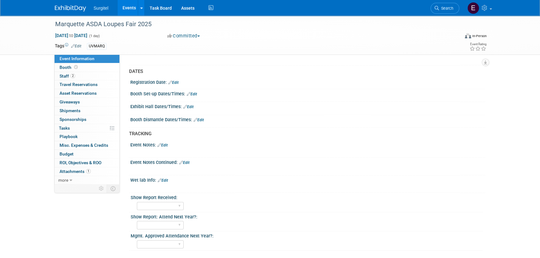
scroll to position [407, 0]
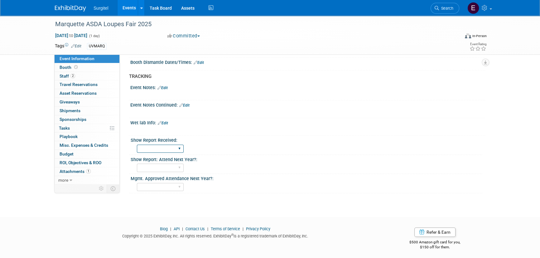
click at [174, 145] on select "No Yes" at bounding box center [160, 149] width 47 height 8
select select "Yes"
click at [137, 145] on select "No Yes" at bounding box center [160, 149] width 47 height 8
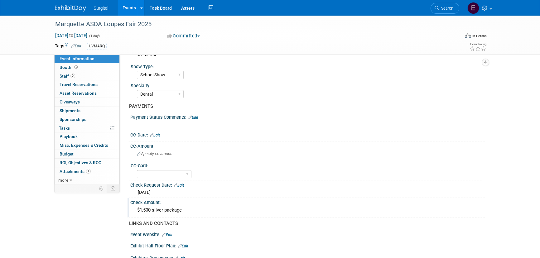
scroll to position [0, 0]
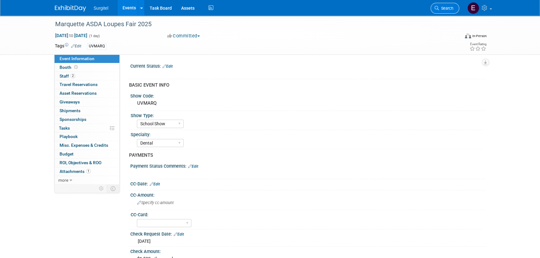
click at [448, 11] on link "Search" at bounding box center [444, 8] width 29 height 11
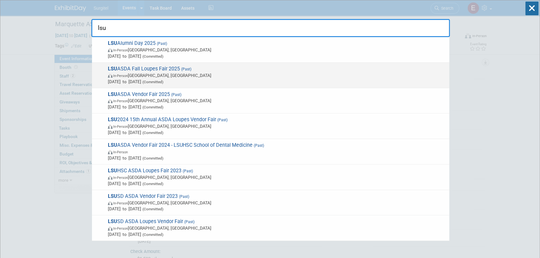
type input "lsu"
click at [168, 69] on span "LSU ASDA Fall Loupes Fair 2025 (Past) In-Person New Orleans, LA Sep 12, 2025 to…" at bounding box center [276, 75] width 340 height 19
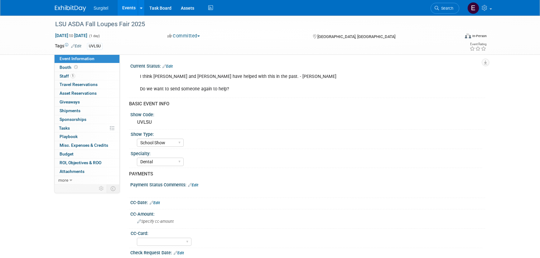
select select "School Show"
select select "Dental"
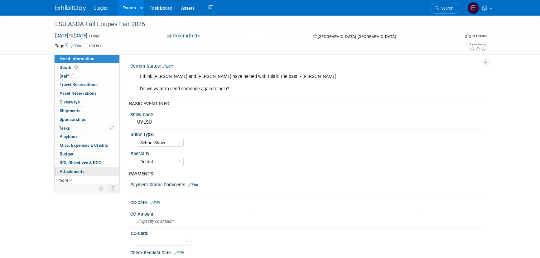
click at [97, 169] on link "0 Attachments 0" at bounding box center [87, 171] width 65 height 8
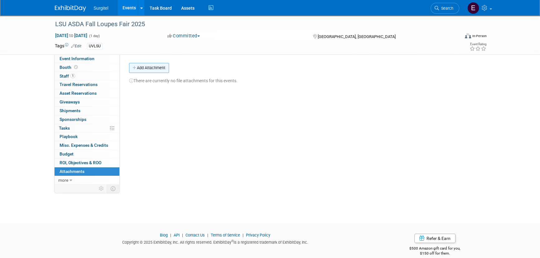
click at [161, 65] on button "Add Attachment" at bounding box center [149, 68] width 40 height 10
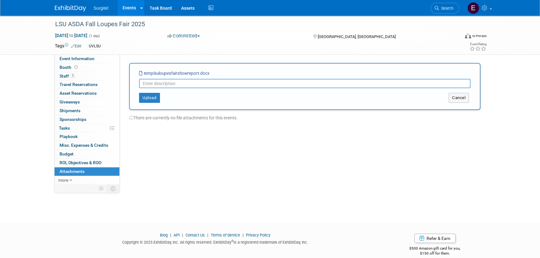
click at [234, 87] on input "text" at bounding box center [304, 83] width 331 height 9
type input "Show Report"
click at [153, 101] on button "Upload" at bounding box center [149, 98] width 21 height 10
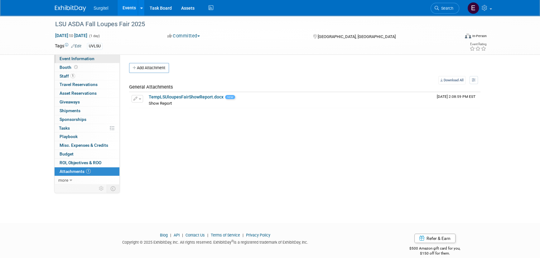
click at [101, 58] on link "Event Information" at bounding box center [87, 59] width 65 height 8
select select "School Show"
select select "Dental"
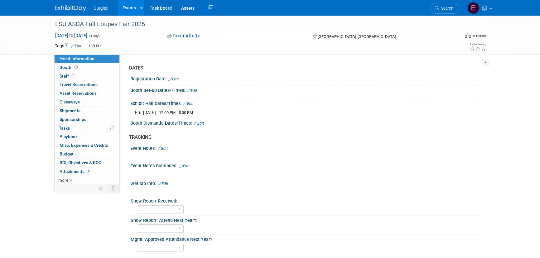
scroll to position [432, 0]
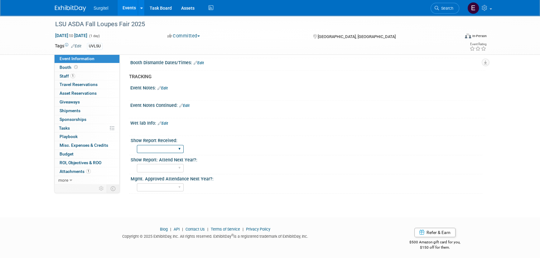
click at [144, 145] on select "No Yes" at bounding box center [160, 149] width 47 height 8
select select "Yes"
click at [137, 145] on select "No Yes" at bounding box center [160, 149] width 47 height 8
click at [449, 8] on span "Search" at bounding box center [446, 8] width 14 height 5
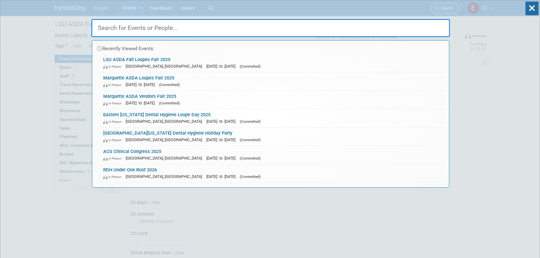
type input "s"
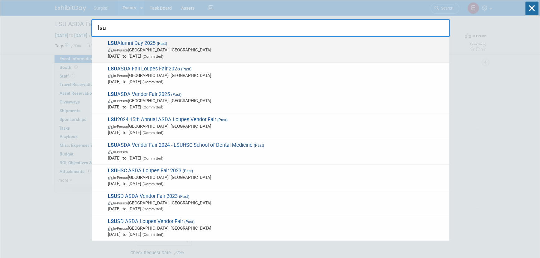
type input "lsu"
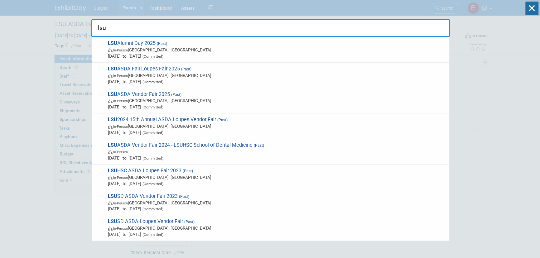
click at [125, 56] on span "Sep 26, 2025 to Sep 26, 2025 (Committed)" at bounding box center [277, 56] width 338 height 6
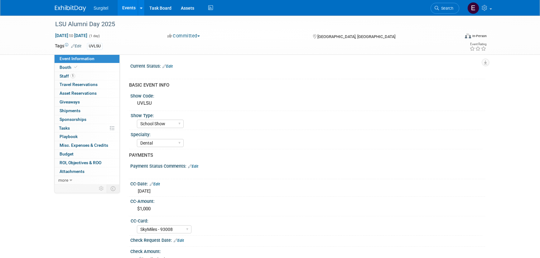
select select "School Show"
select select "Dental"
select select "SkyMiles - 93008"
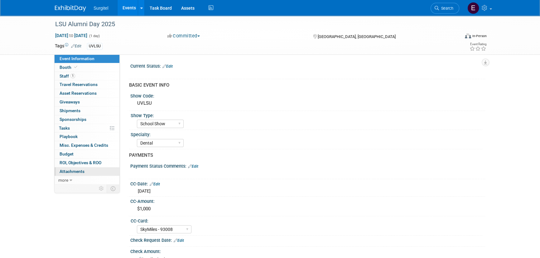
click at [77, 174] on link "0 Attachments 0" at bounding box center [87, 171] width 65 height 8
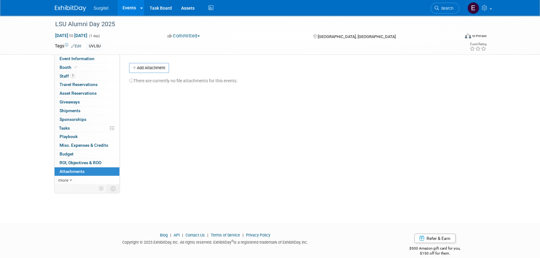
click at [152, 69] on button "Add Attachment" at bounding box center [149, 68] width 40 height 10
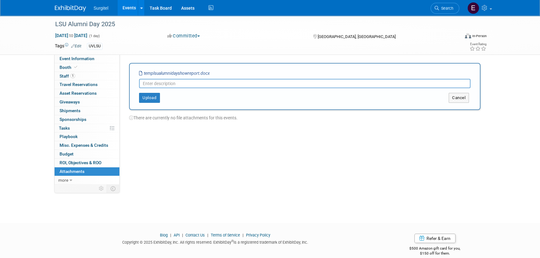
click at [175, 86] on input "text" at bounding box center [304, 83] width 331 height 9
type input "Show Report"
click at [149, 99] on button "Upload" at bounding box center [149, 98] width 21 height 10
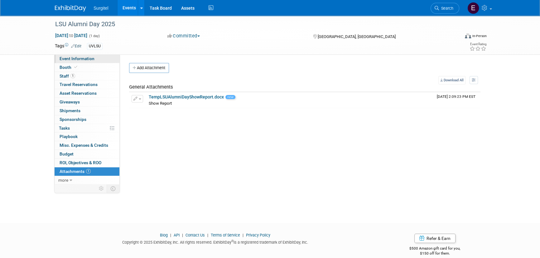
click at [84, 61] on span "Event Information" at bounding box center [77, 58] width 35 height 5
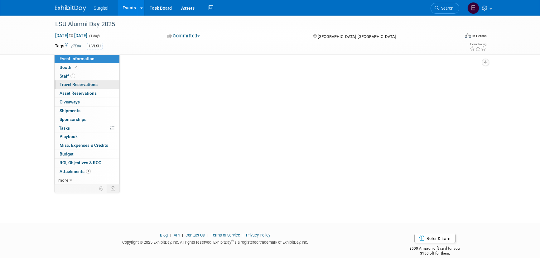
select select "School Show"
select select "Dental"
select select "SkyMiles - 93008"
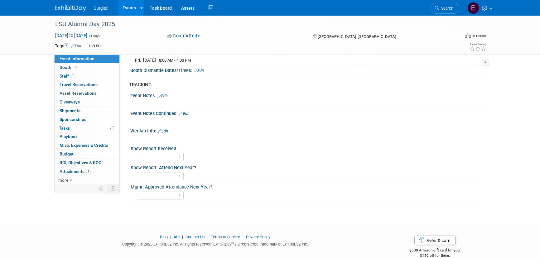
scroll to position [419, 0]
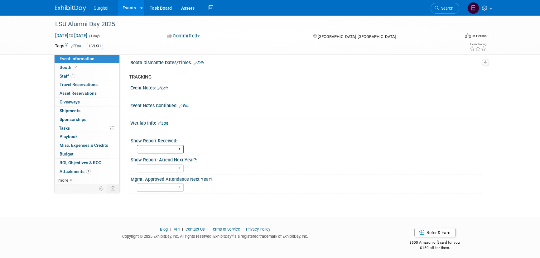
click at [162, 146] on select "No Yes" at bounding box center [160, 149] width 47 height 8
select select "Yes"
click at [137, 145] on select "No Yes" at bounding box center [160, 149] width 47 height 8
click at [448, 9] on span "Search" at bounding box center [446, 8] width 14 height 5
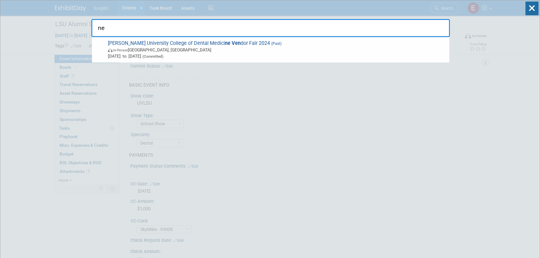
type input "n"
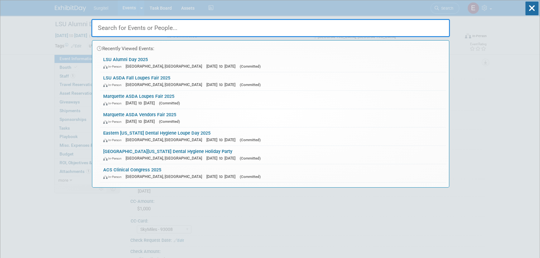
click at [132, 33] on input "text" at bounding box center [270, 28] width 358 height 18
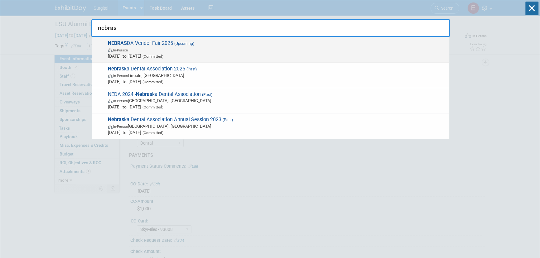
type input "nebras"
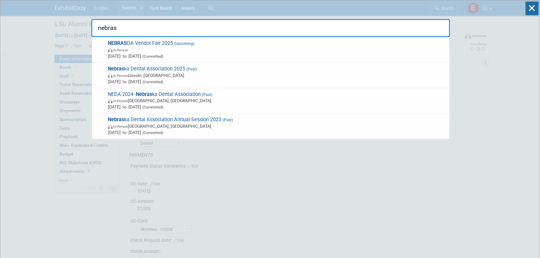
click at [151, 47] on span "In-Person" at bounding box center [277, 50] width 338 height 6
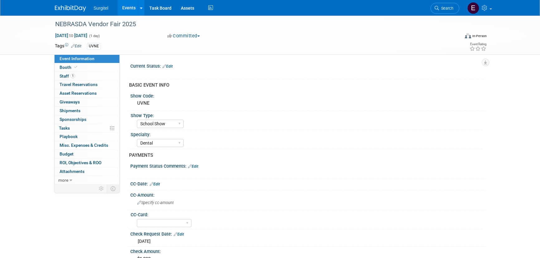
select select "School Show"
select select "Dental"
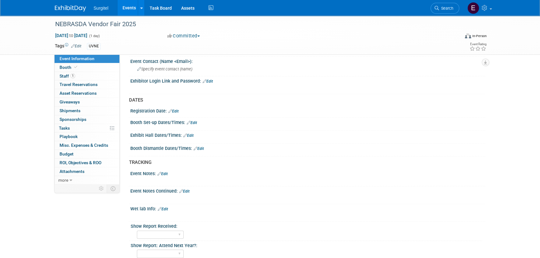
scroll to position [396, 0]
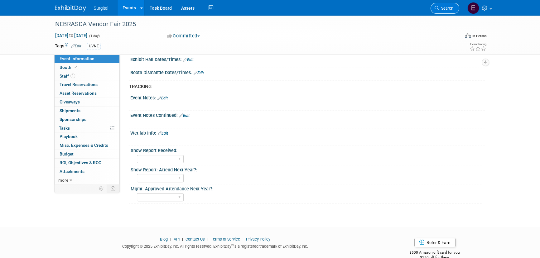
click at [443, 6] on span "Search" at bounding box center [446, 8] width 14 height 5
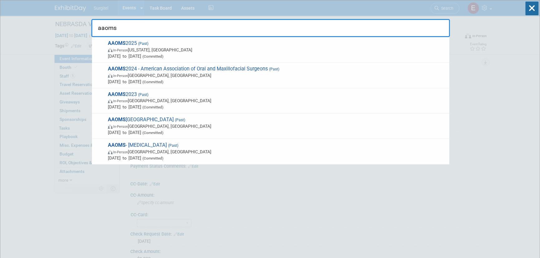
type input "aaoms"
click at [268, 45] on span "AAOMS 2025 (Past) In-Person Washington, DC Sep 18, 2025 to Sep 19, 2025 (Commit…" at bounding box center [276, 49] width 340 height 19
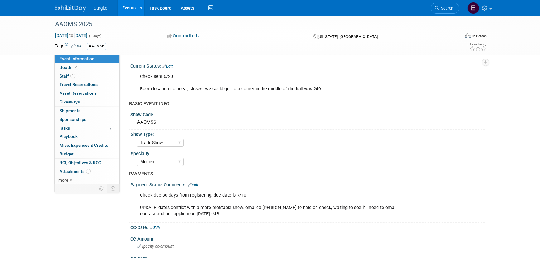
select select "Trade Show"
select select "Medical"
select select "Yes"
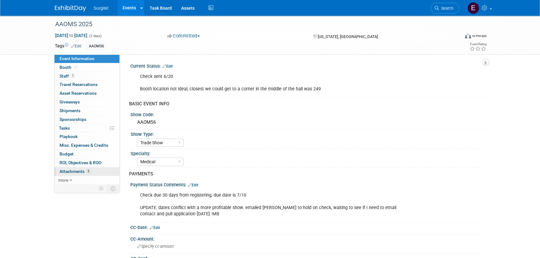
click at [90, 170] on link "5 Attachments 5" at bounding box center [87, 171] width 65 height 8
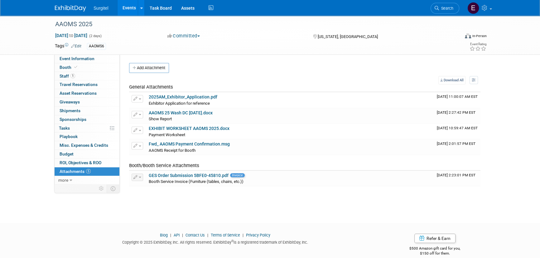
click at [156, 59] on div "Current Status: Edit Check sent 6/20 Booth location not ideal, closest we could…" at bounding box center [302, 121] width 365 height 132
click at [88, 58] on span "Event Information" at bounding box center [77, 58] width 35 height 5
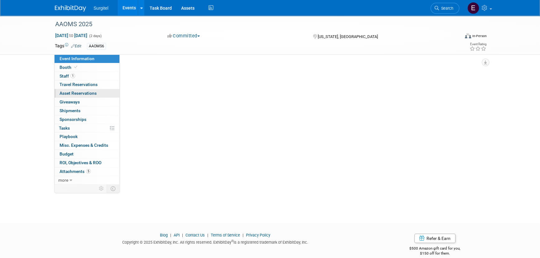
select select "Trade Show"
select select "Medical"
select select "Yes"
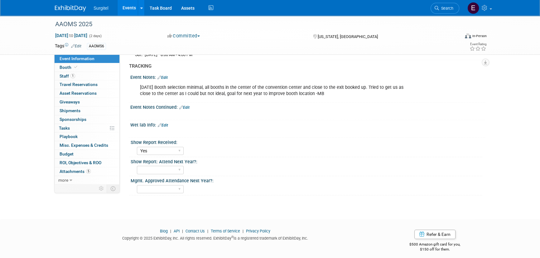
scroll to position [522, 0]
click at [451, 8] on span "Search" at bounding box center [446, 8] width 14 height 5
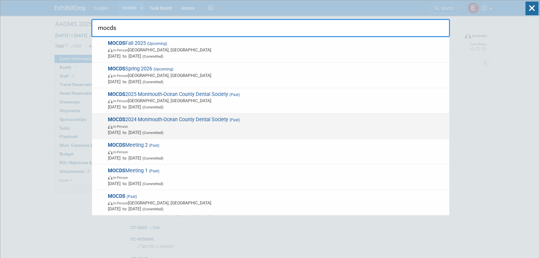
type input "mocds"
click at [171, 120] on span "MOCDS 2024 Monmouth-Ocean County Dental Society (Past) In-Person [DATE] to [DAT…" at bounding box center [276, 126] width 340 height 19
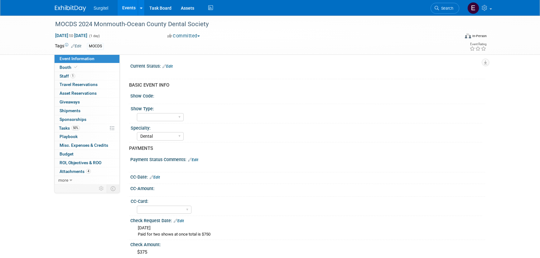
select select "Dental"
select select "Yes"
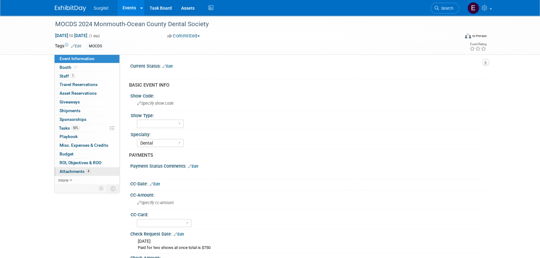
click at [95, 173] on link "4 Attachments 4" at bounding box center [87, 171] width 65 height 8
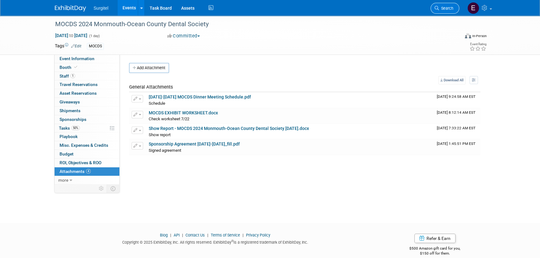
click at [444, 11] on link "Search" at bounding box center [444, 8] width 29 height 11
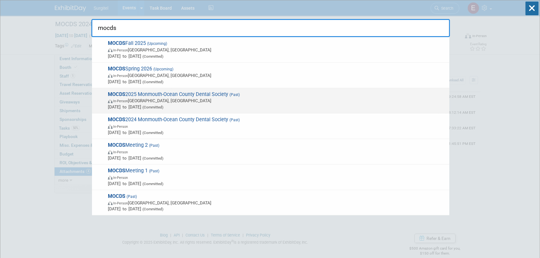
type input "mocds"
click at [180, 101] on span "In-Person [GEOGRAPHIC_DATA], [GEOGRAPHIC_DATA]" at bounding box center [277, 101] width 338 height 6
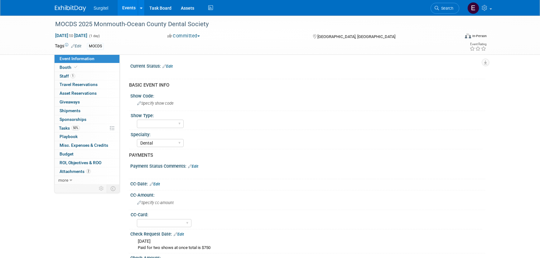
select select "Dental"
select select "No"
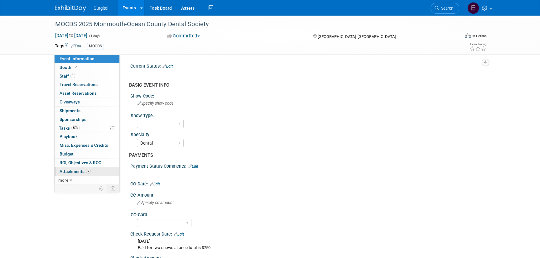
click at [78, 171] on span "Attachments 2" at bounding box center [75, 171] width 31 height 5
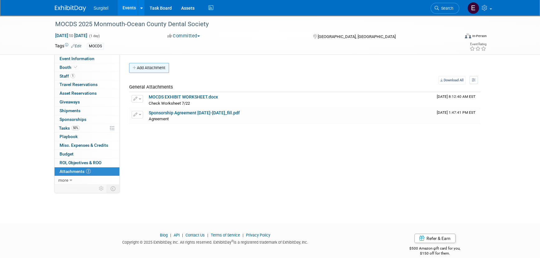
click at [145, 65] on button "Add Attachment" at bounding box center [149, 68] width 40 height 10
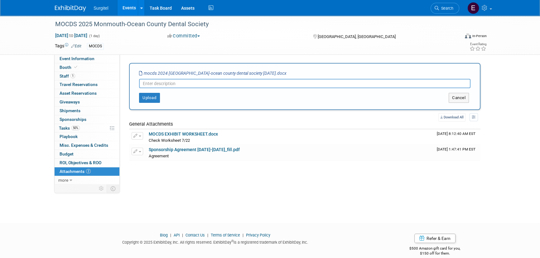
click at [170, 84] on input "text" at bounding box center [304, 83] width 331 height 9
type input "Show Report"
drag, startPoint x: 156, startPoint y: 98, endPoint x: 80, endPoint y: 74, distance: 79.8
click at [156, 98] on button "Upload" at bounding box center [149, 98] width 21 height 10
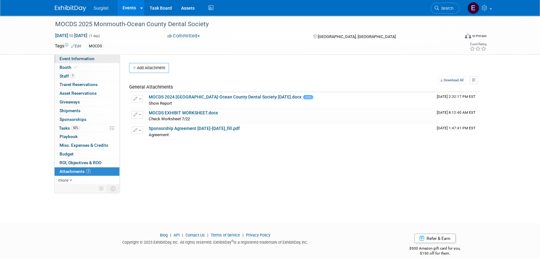
click at [70, 56] on span "Event Information" at bounding box center [77, 58] width 35 height 5
select select "Dental"
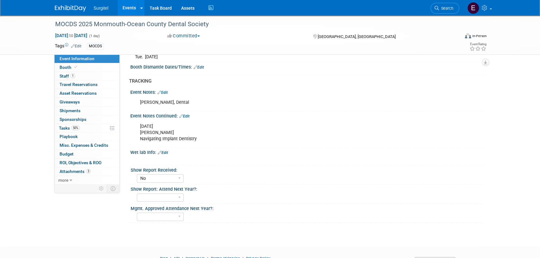
scroll to position [452, 0]
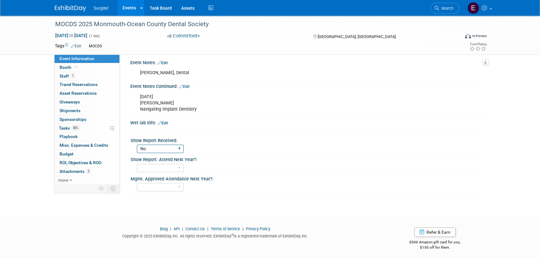
click at [173, 149] on select "No Yes" at bounding box center [160, 149] width 47 height 8
select select "Yes"
click at [137, 145] on select "No Yes" at bounding box center [160, 149] width 47 height 8
click at [452, 9] on span "Search" at bounding box center [446, 8] width 14 height 5
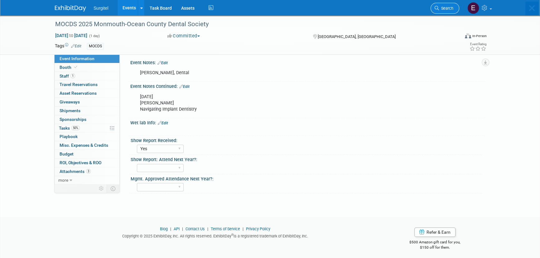
scroll to position [0, 0]
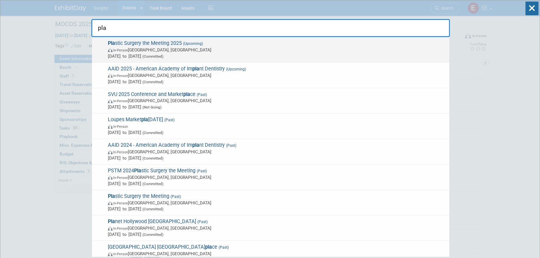
type input "pla"
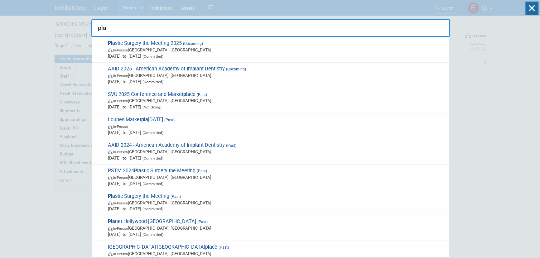
click at [159, 40] on div "Pla stic Surgery the Meeting 2025 (Upcoming) In-Person New Orleans, LA Oct 10, …" at bounding box center [270, 50] width 357 height 26
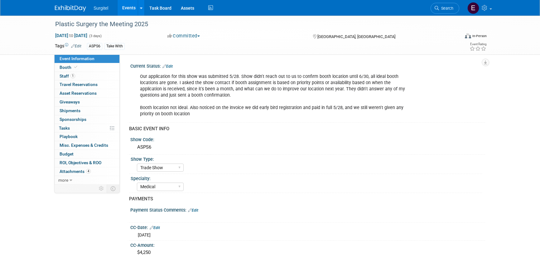
select select "Trade Show"
select select "Medical"
select select "SkyMiles - 93008"
select select "No"
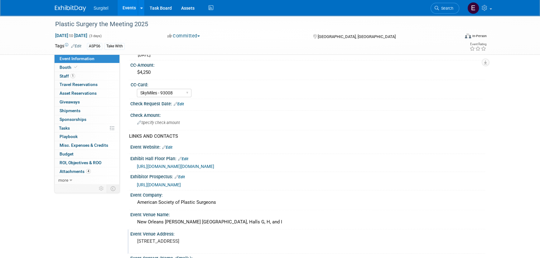
scroll to position [283, 0]
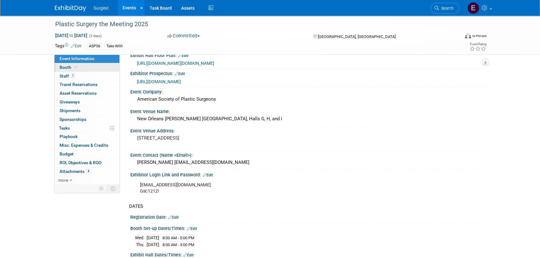
click at [74, 67] on icon at bounding box center [75, 66] width 3 height 3
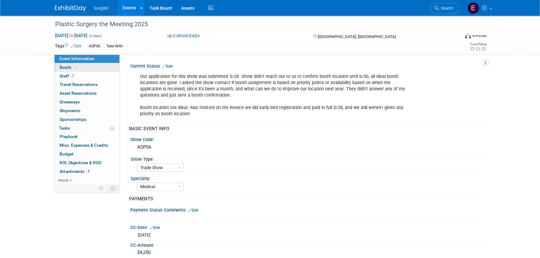
select select "8' Fabric Popup"
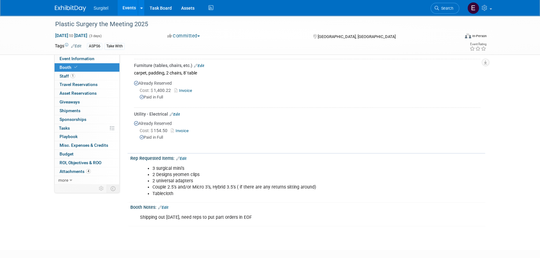
scroll to position [141, 0]
click at [168, 205] on link "Edit" at bounding box center [163, 207] width 10 height 4
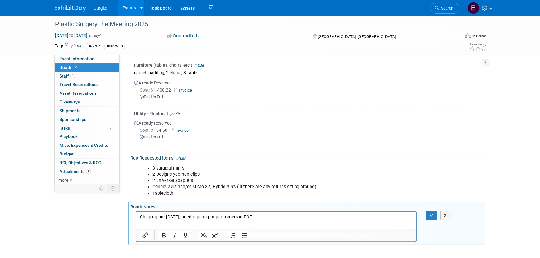
scroll to position [0, 0]
drag, startPoint x: 266, startPoint y: 217, endPoint x: 82, endPoint y: 200, distance: 185.6
click at [136, 212] on html "Shipping out [DATE], need reps to put part orders in EOF" at bounding box center [276, 216] width 280 height 9
click at [428, 213] on button "button" at bounding box center [432, 215] width 12 height 9
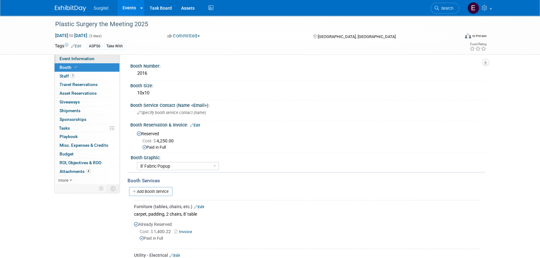
click at [91, 59] on span "Event Information" at bounding box center [77, 58] width 35 height 5
select select "Trade Show"
select select "Medical"
select select "SkyMiles - 93008"
select select "No"
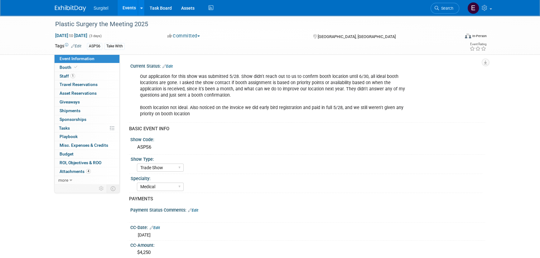
click at [134, 4] on link "Events" at bounding box center [128, 8] width 23 height 16
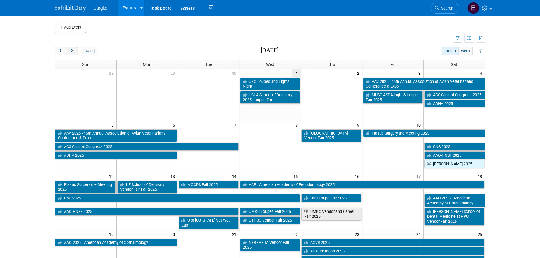
click at [75, 51] on button "next" at bounding box center [72, 51] width 12 height 8
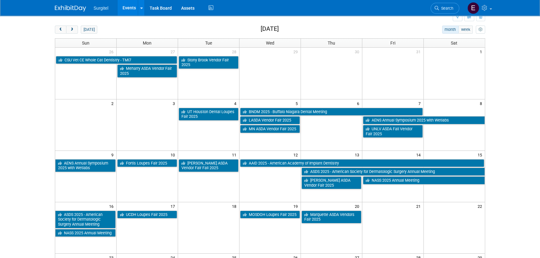
scroll to position [17, 0]
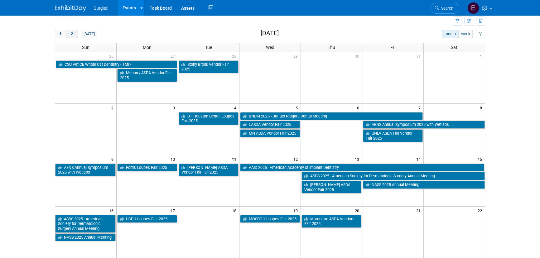
click at [77, 34] on button "next" at bounding box center [72, 34] width 12 height 8
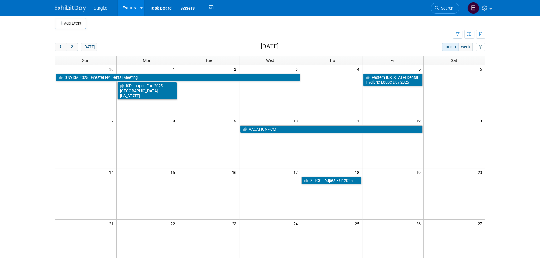
scroll to position [0, 0]
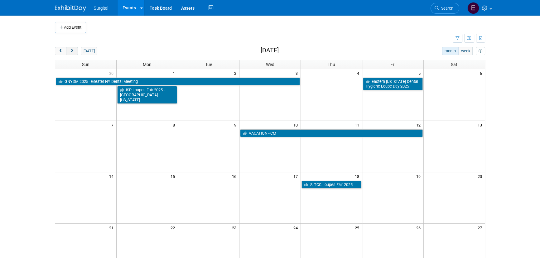
click at [71, 50] on span "next" at bounding box center [71, 51] width 5 height 4
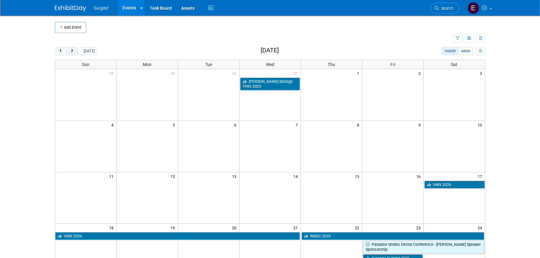
click at [75, 53] on button "next" at bounding box center [72, 51] width 12 height 8
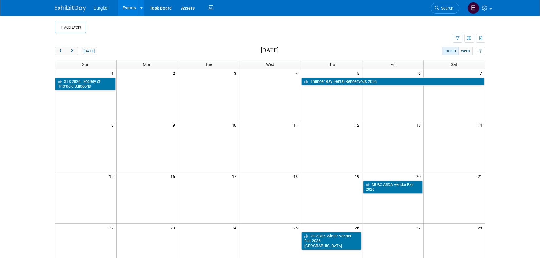
click at [78, 53] on div "[DATE]" at bounding box center [76, 51] width 42 height 8
click at [74, 53] on button "next" at bounding box center [72, 51] width 12 height 8
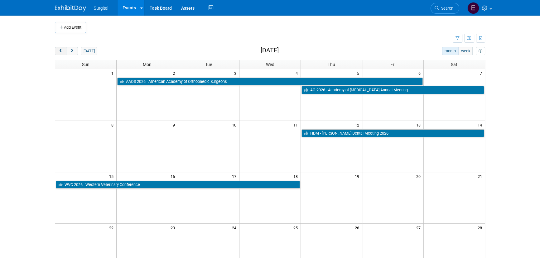
click at [59, 47] on button "prev" at bounding box center [61, 51] width 12 height 8
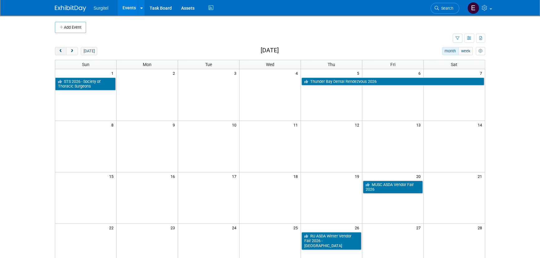
click at [62, 50] on span "prev" at bounding box center [60, 51] width 5 height 4
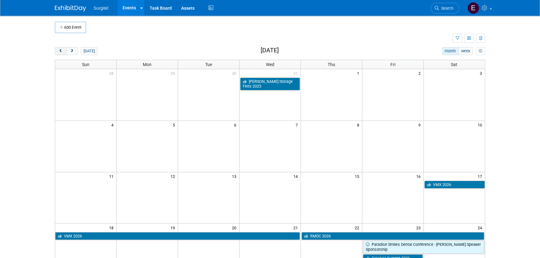
click at [62, 50] on span "prev" at bounding box center [60, 51] width 5 height 4
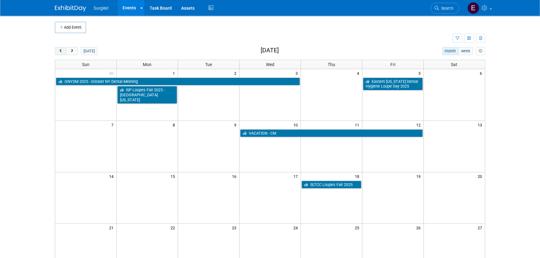
click at [62, 50] on span "prev" at bounding box center [60, 51] width 5 height 4
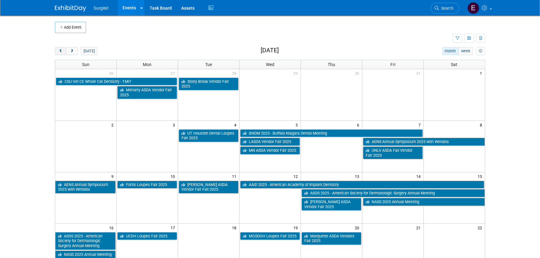
click at [62, 50] on span "prev" at bounding box center [60, 51] width 5 height 4
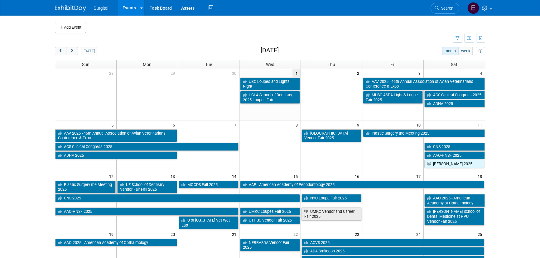
drag, startPoint x: 62, startPoint y: 50, endPoint x: 74, endPoint y: 41, distance: 14.8
click at [65, 48] on button "prev" at bounding box center [61, 51] width 12 height 8
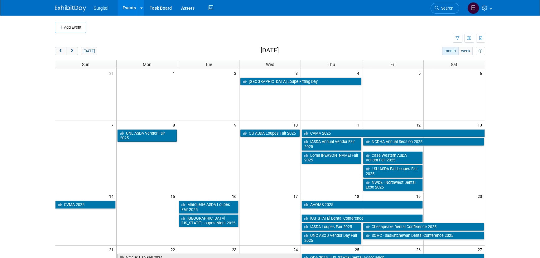
drag, startPoint x: 127, startPoint y: 9, endPoint x: 131, endPoint y: 14, distance: 6.1
click at [127, 10] on link "Events" at bounding box center [128, 8] width 23 height 16
click at [70, 54] on button "next" at bounding box center [72, 51] width 12 height 8
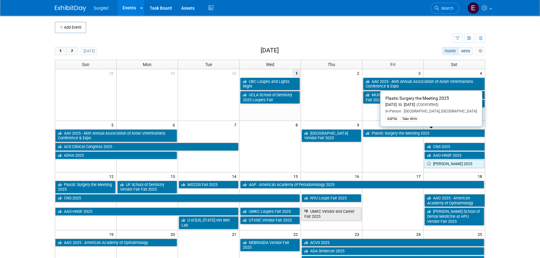
click at [376, 160] on tbody "AAV 2025 - 46th Annual Association of Avian Veterinarians Conference & Expo Ber…" at bounding box center [269, 149] width 429 height 40
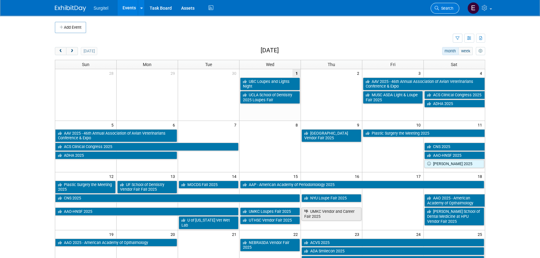
click at [442, 11] on link "Search" at bounding box center [444, 8] width 29 height 11
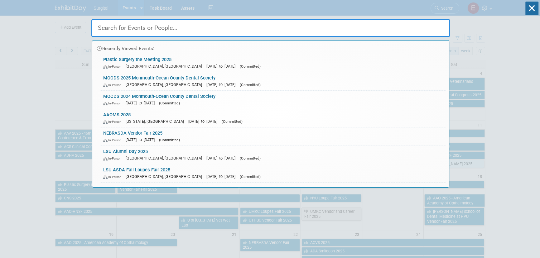
click at [210, 30] on input "text" at bounding box center [270, 28] width 358 height 18
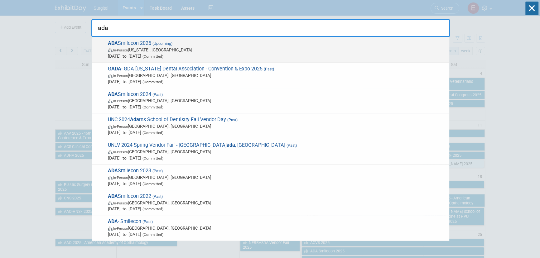
type input "ada"
click at [181, 59] on div "ADA Smilecon 2025 (Upcoming) In-Person Washington, DC Oct 23, 2025 to Oct 25, 2…" at bounding box center [270, 50] width 357 height 26
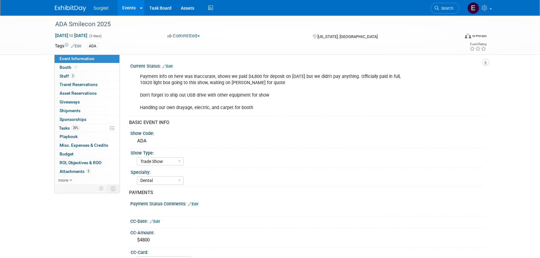
select select "Trade Show"
select select "Dental"
select select "No"
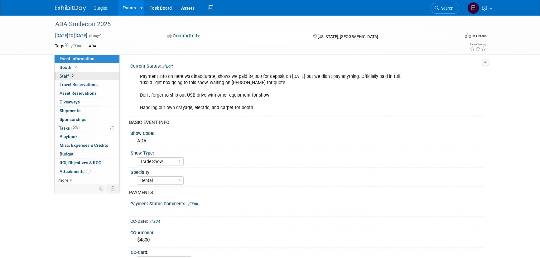
click at [81, 74] on link "2 Staff 2" at bounding box center [87, 76] width 65 height 8
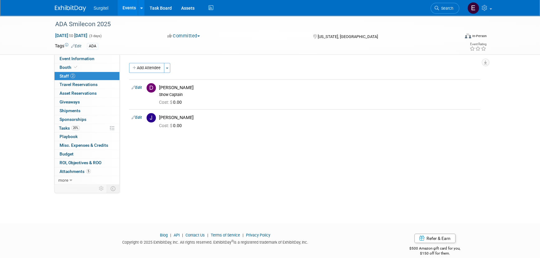
click at [443, 8] on span "Search" at bounding box center [446, 8] width 14 height 5
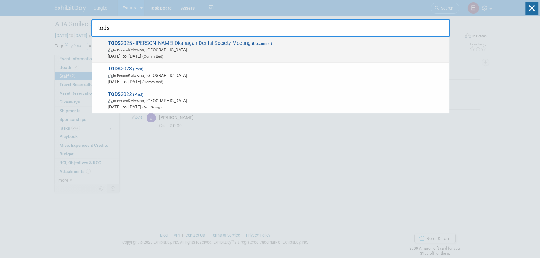
type input "tods"
click at [163, 55] on span "(Committed)" at bounding box center [152, 56] width 22 height 4
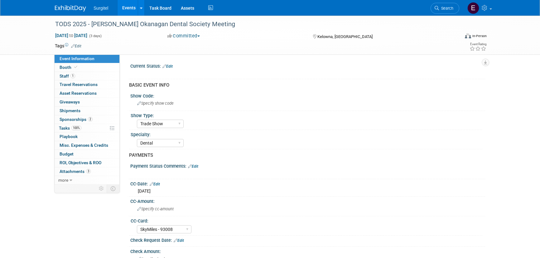
select select "Trade Show"
select select "Dental"
select select "SkyMiles - 93008"
select select "No"
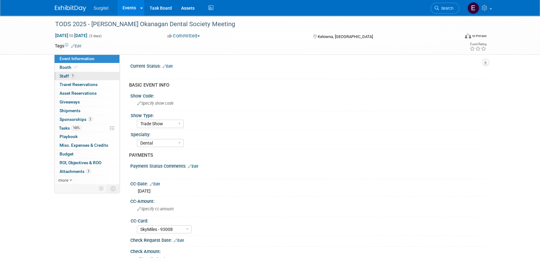
click at [85, 76] on link "1 Staff 1" at bounding box center [87, 76] width 65 height 8
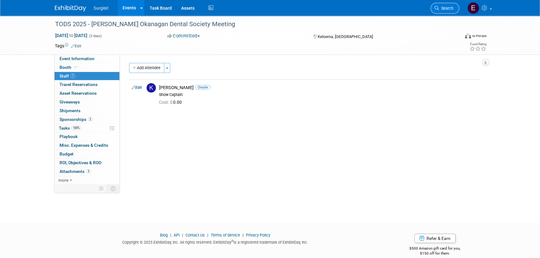
click at [446, 3] on link "Search" at bounding box center [444, 8] width 29 height 11
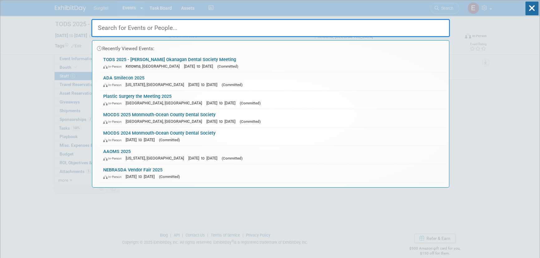
type input "n"
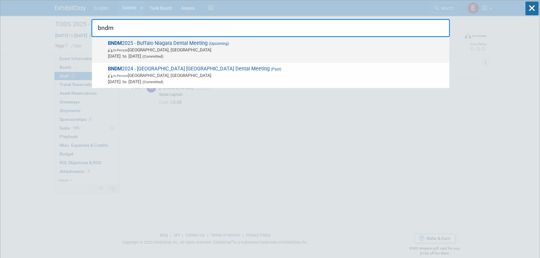
type input "bndm"
click at [163, 55] on span "(Committed)" at bounding box center [152, 56] width 22 height 4
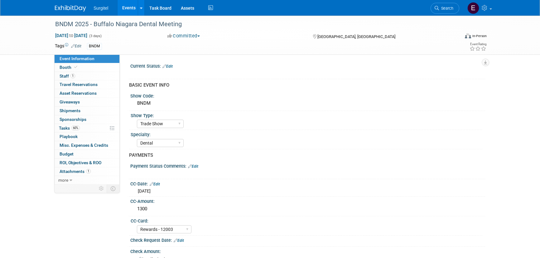
select select "Trade Show"
select select "Dental"
select select "Rewards - 12003"
select select "No"
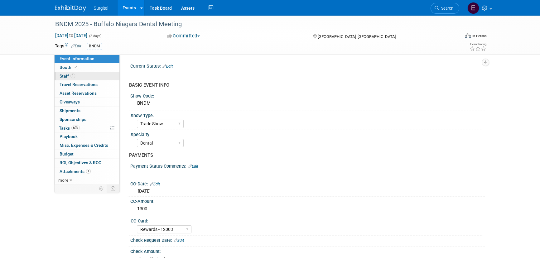
click at [75, 76] on link "1 Staff 1" at bounding box center [87, 76] width 65 height 8
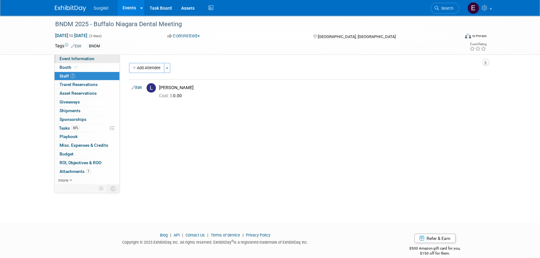
click at [95, 61] on link "Event Information" at bounding box center [87, 59] width 65 height 8
select select "Trade Show"
select select "Dental"
select select "Rewards - 12003"
select select "No"
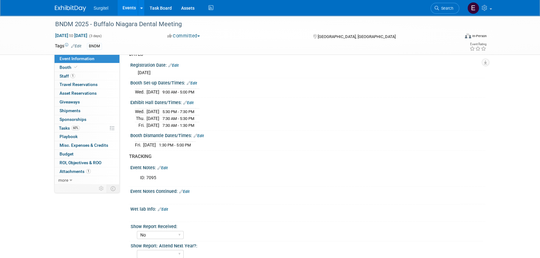
scroll to position [371, 0]
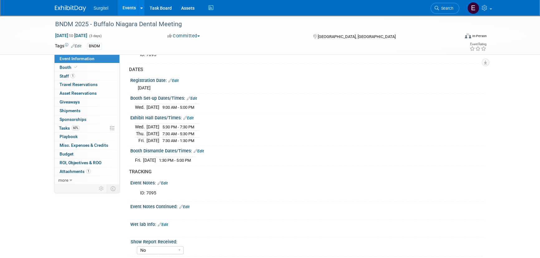
click at [128, 3] on link "Events" at bounding box center [128, 8] width 23 height 16
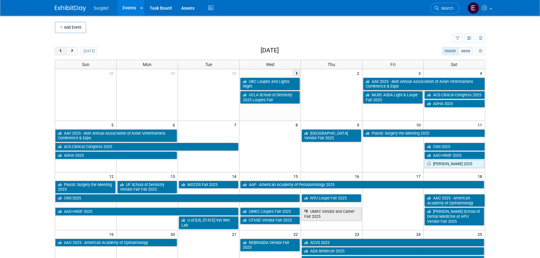
click at [63, 50] on span "prev" at bounding box center [60, 51] width 5 height 4
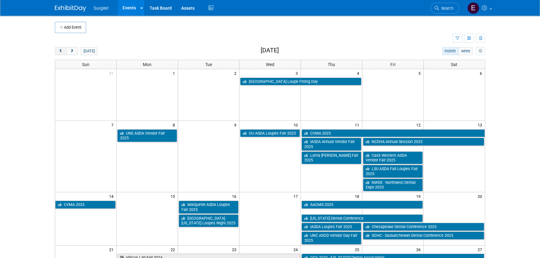
click at [60, 50] on span "prev" at bounding box center [60, 51] width 5 height 4
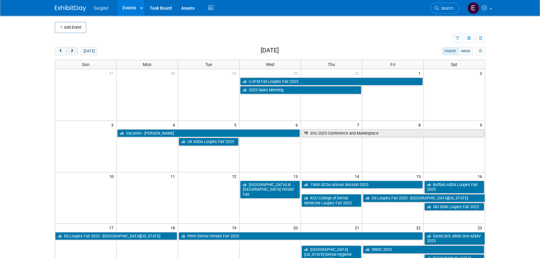
click at [69, 52] on button "next" at bounding box center [72, 51] width 12 height 8
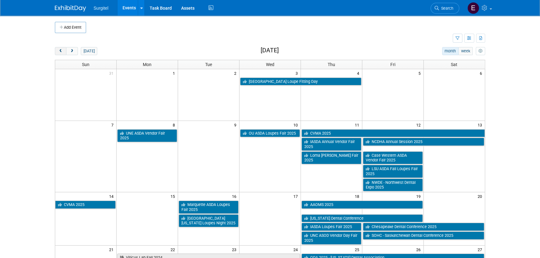
click at [57, 53] on button "prev" at bounding box center [61, 51] width 12 height 8
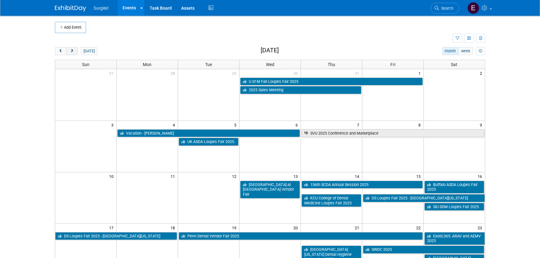
click at [71, 48] on button "next" at bounding box center [72, 51] width 12 height 8
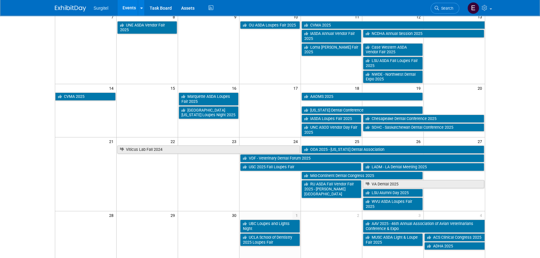
scroll to position [113, 0]
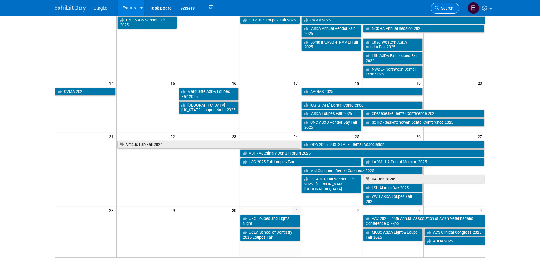
click at [446, 9] on span "Search" at bounding box center [446, 8] width 14 height 5
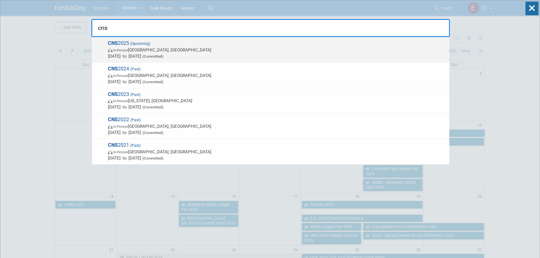
type input "cns"
click at [168, 53] on span "Oct 11, 2025 to Oct 15, 2025 (Committed)" at bounding box center [277, 56] width 338 height 6
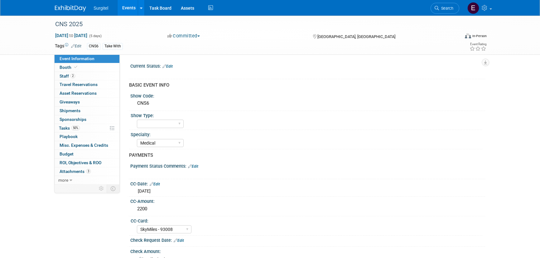
select select "Medical"
select select "SkyMiles - 93008"
select select "No"
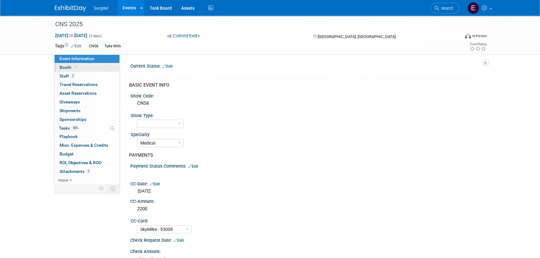
click at [76, 69] on span at bounding box center [76, 67] width 6 height 5
select select "8' Fabric Popup"
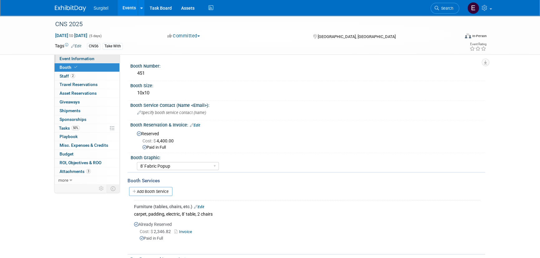
click at [72, 59] on span "Event Information" at bounding box center [77, 58] width 35 height 5
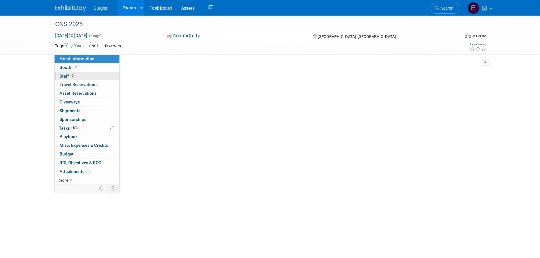
select select "Medical"
select select "SkyMiles - 93008"
select select "No"
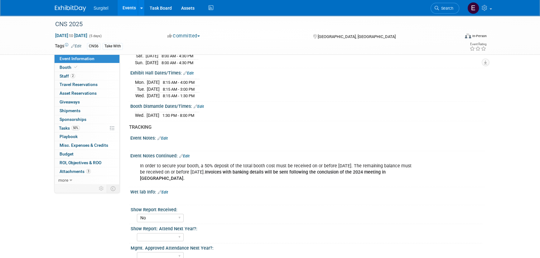
scroll to position [368, 0]
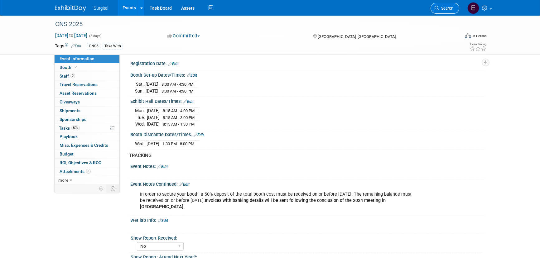
click at [457, 6] on link "Search" at bounding box center [444, 8] width 29 height 11
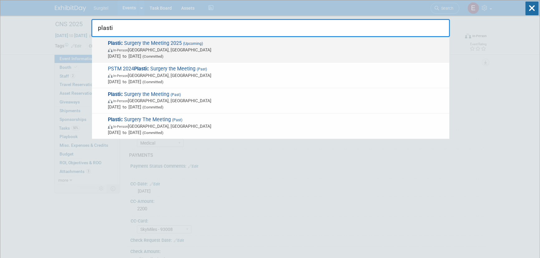
type input "plasti"
click at [125, 50] on span "In-Person" at bounding box center [120, 50] width 15 height 4
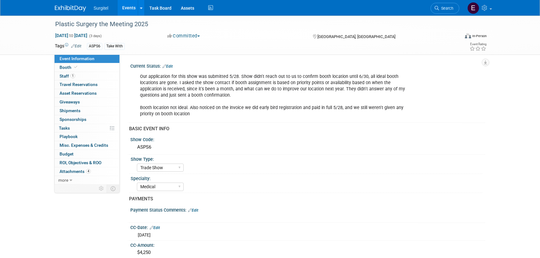
select select "Trade Show"
select select "Medical"
select select "SkyMiles - 93008"
select select "No"
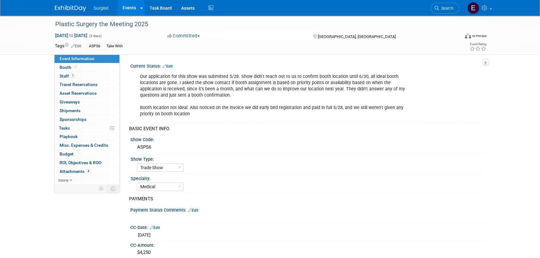
click at [124, 3] on link "Events" at bounding box center [128, 8] width 23 height 16
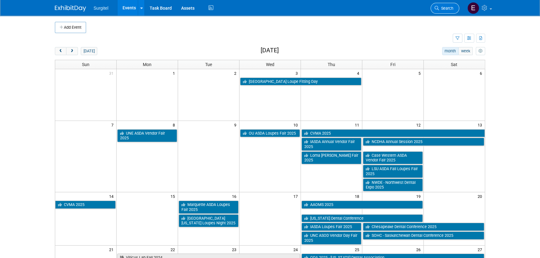
click at [440, 13] on link "Search" at bounding box center [444, 8] width 29 height 11
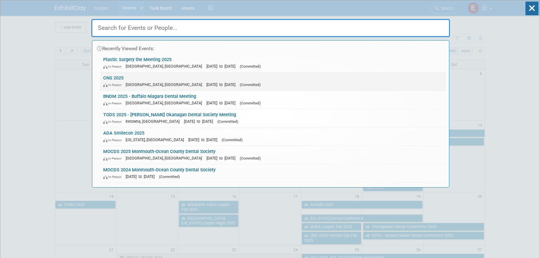
click at [138, 82] on span "[GEOGRAPHIC_DATA], [GEOGRAPHIC_DATA]" at bounding box center [165, 84] width 79 height 5
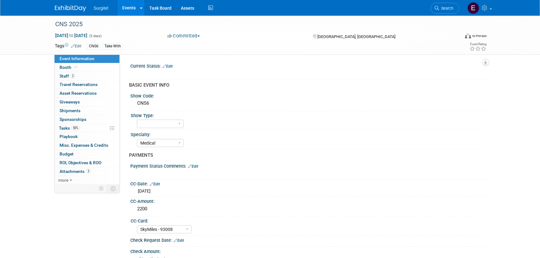
select select "Medical"
select select "SkyMiles - 93008"
select select "No"
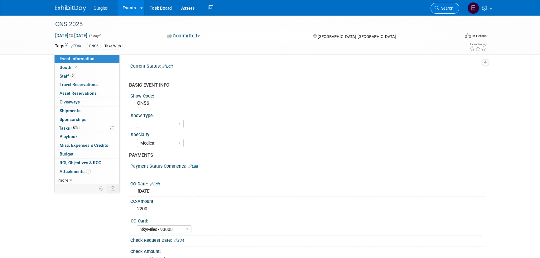
click at [442, 9] on span "Search" at bounding box center [446, 8] width 14 height 5
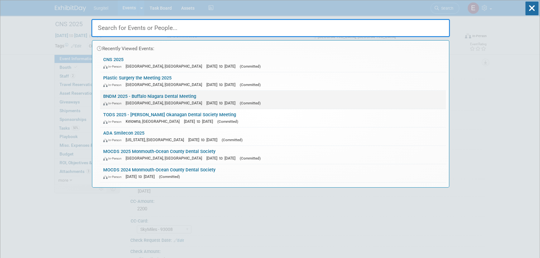
click at [138, 103] on span "[GEOGRAPHIC_DATA], [GEOGRAPHIC_DATA]" at bounding box center [165, 103] width 79 height 5
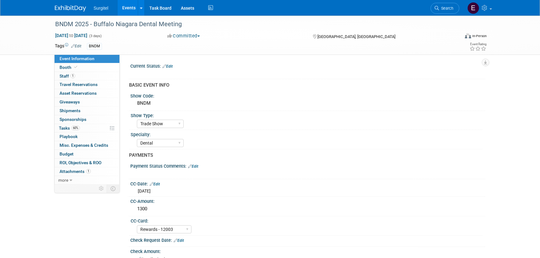
select select "Trade Show"
select select "Dental"
select select "Rewards - 12003"
select select "No"
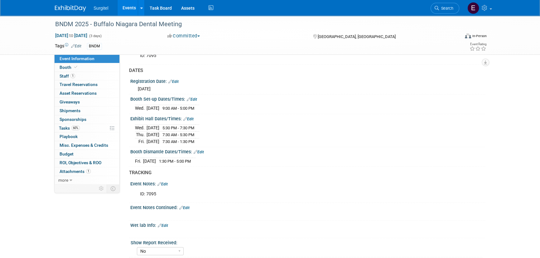
scroll to position [368, 0]
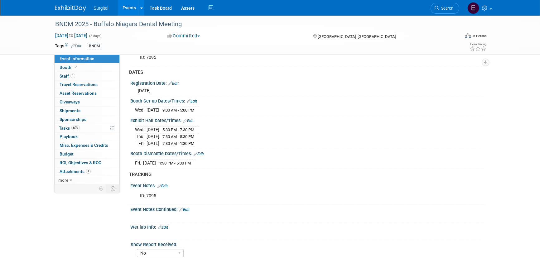
click at [156, 166] on div "Booth Dismantle Dates/Times: Edit [DATE] 1:30 PM - 5:00 PM Save Changes Cancel" at bounding box center [305, 159] width 357 height 20
click at [145, 178] on div "TRACKING" at bounding box center [304, 174] width 351 height 7
click at [128, 1] on link "Events" at bounding box center [128, 8] width 23 height 16
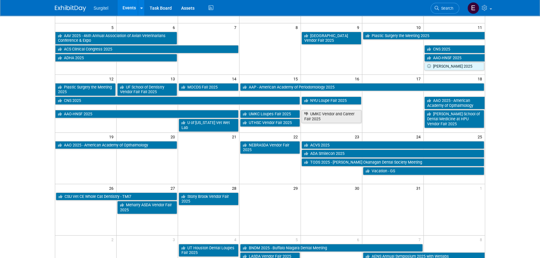
scroll to position [85, 0]
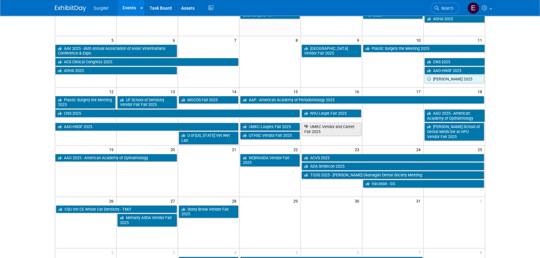
click at [280, 67] on td at bounding box center [269, 64] width 61 height 40
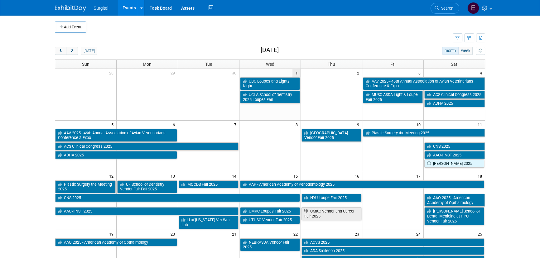
scroll to position [0, 0]
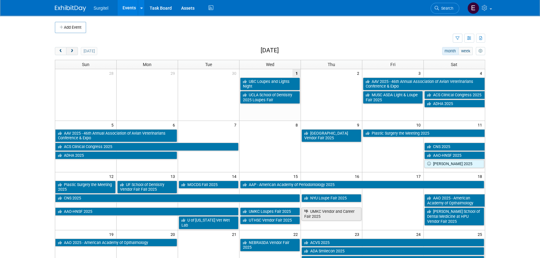
click at [72, 50] on span "next" at bounding box center [71, 51] width 5 height 4
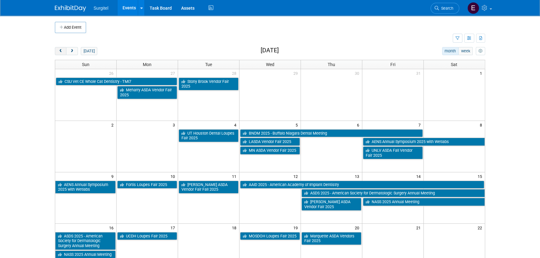
click at [60, 50] on span "prev" at bounding box center [60, 51] width 5 height 4
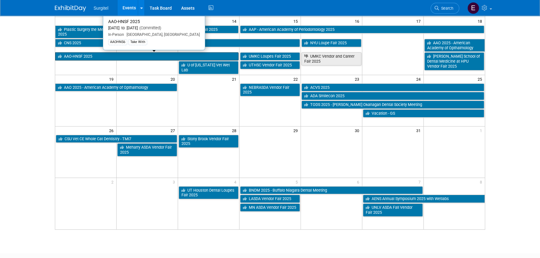
scroll to position [170, 0]
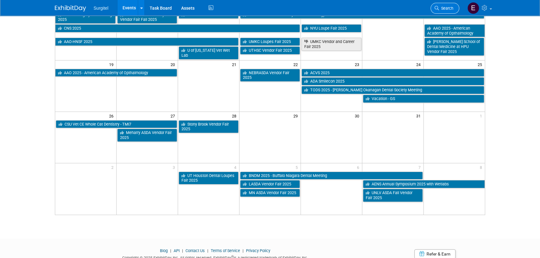
click at [447, 9] on span "Search" at bounding box center [446, 8] width 14 height 5
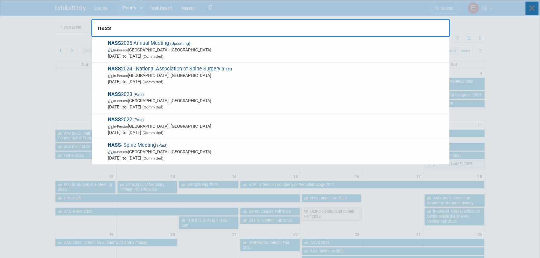
type input "nass"
click at [530, 5] on icon at bounding box center [531, 9] width 13 height 14
